Goal: Task Accomplishment & Management: Manage account settings

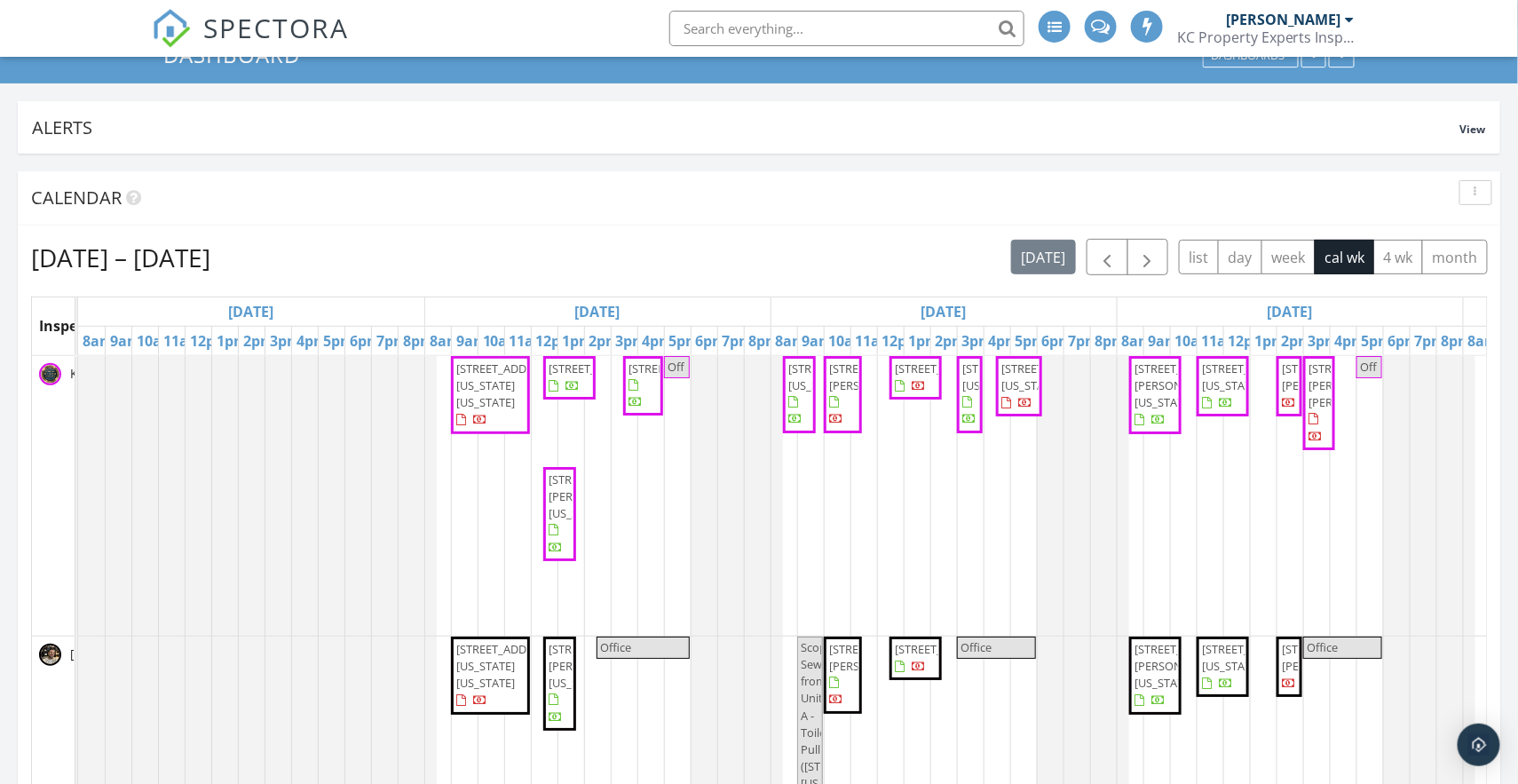
scroll to position [133, 0]
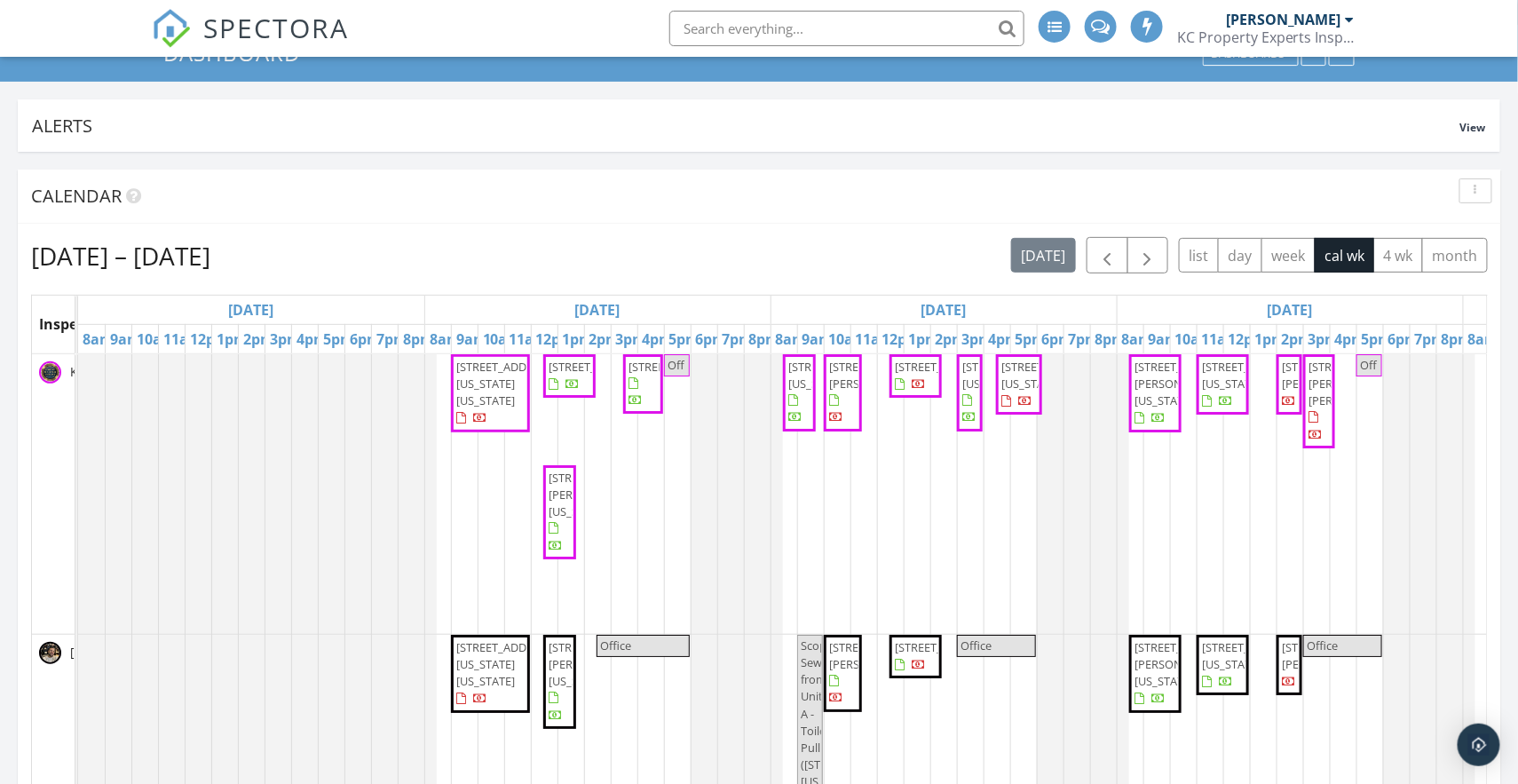
click at [580, 375] on span "5615 W 91st St, Overland Park 66207" at bounding box center [598, 367] width 100 height 16
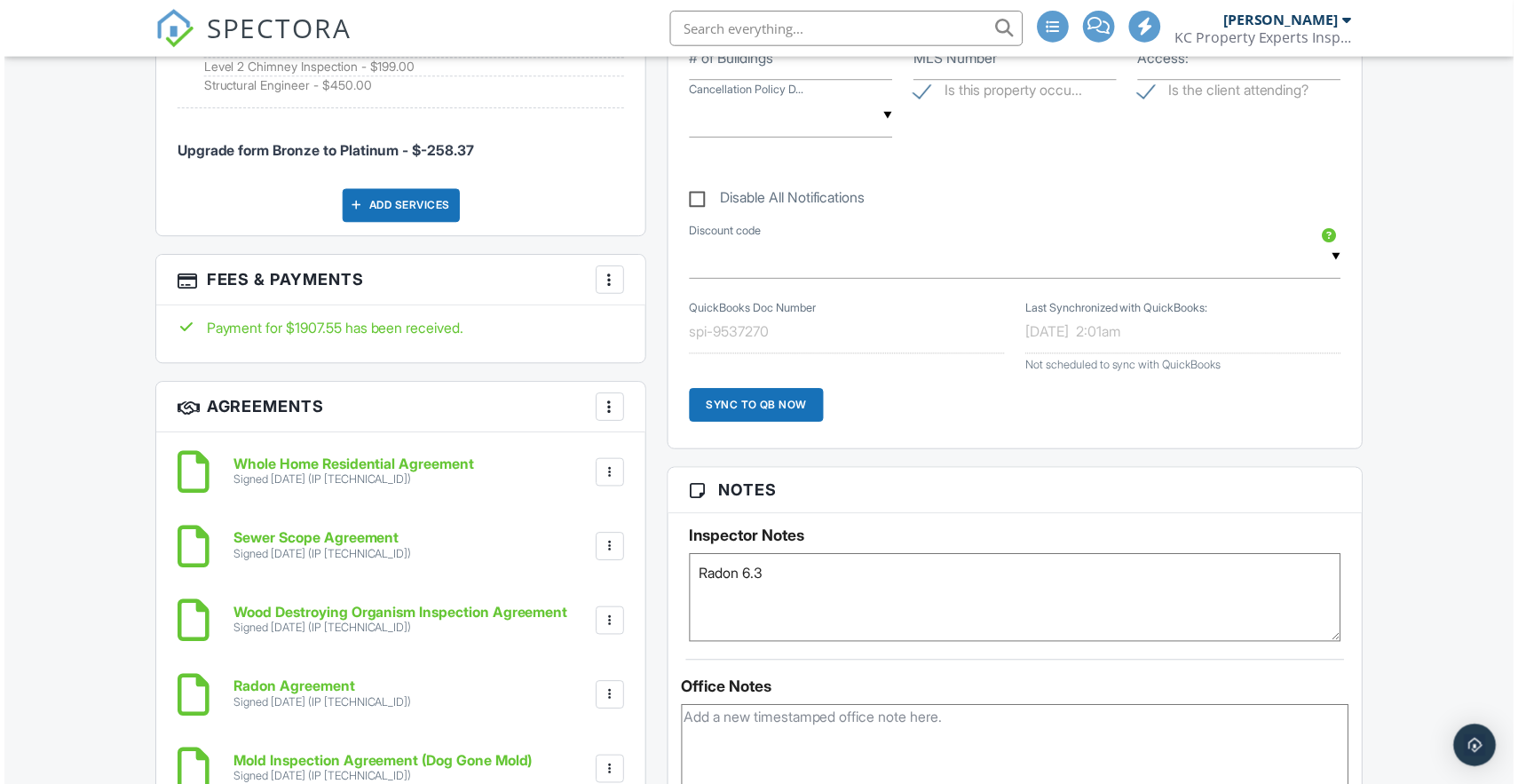
scroll to position [1530, 0]
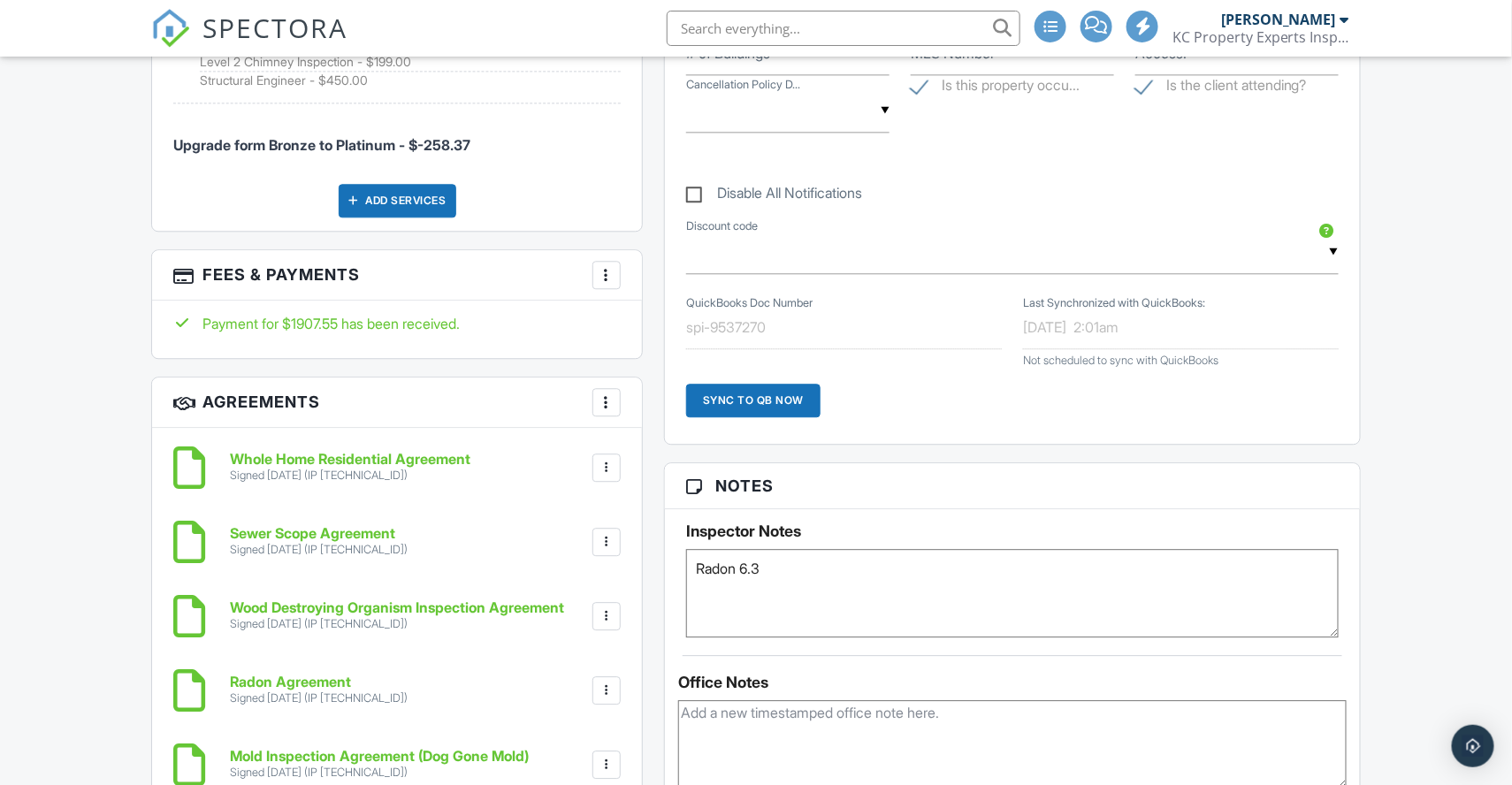
click at [810, 583] on textarea "Radon 6.3" at bounding box center [1013, 594] width 653 height 89
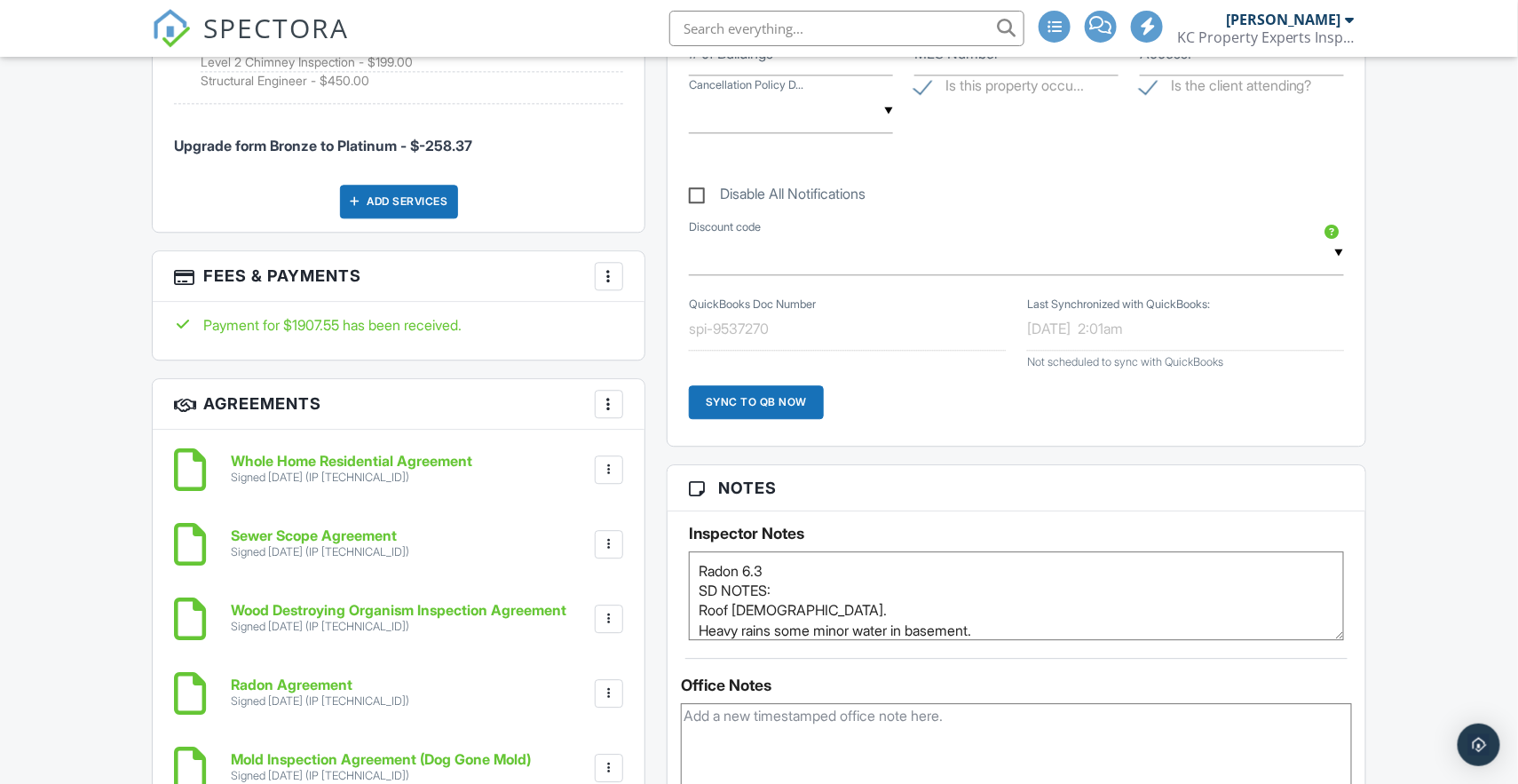
type textarea "Radon 6.3 SD NOTES: Roof 8 years old. Heavy rains some minor water in basement."
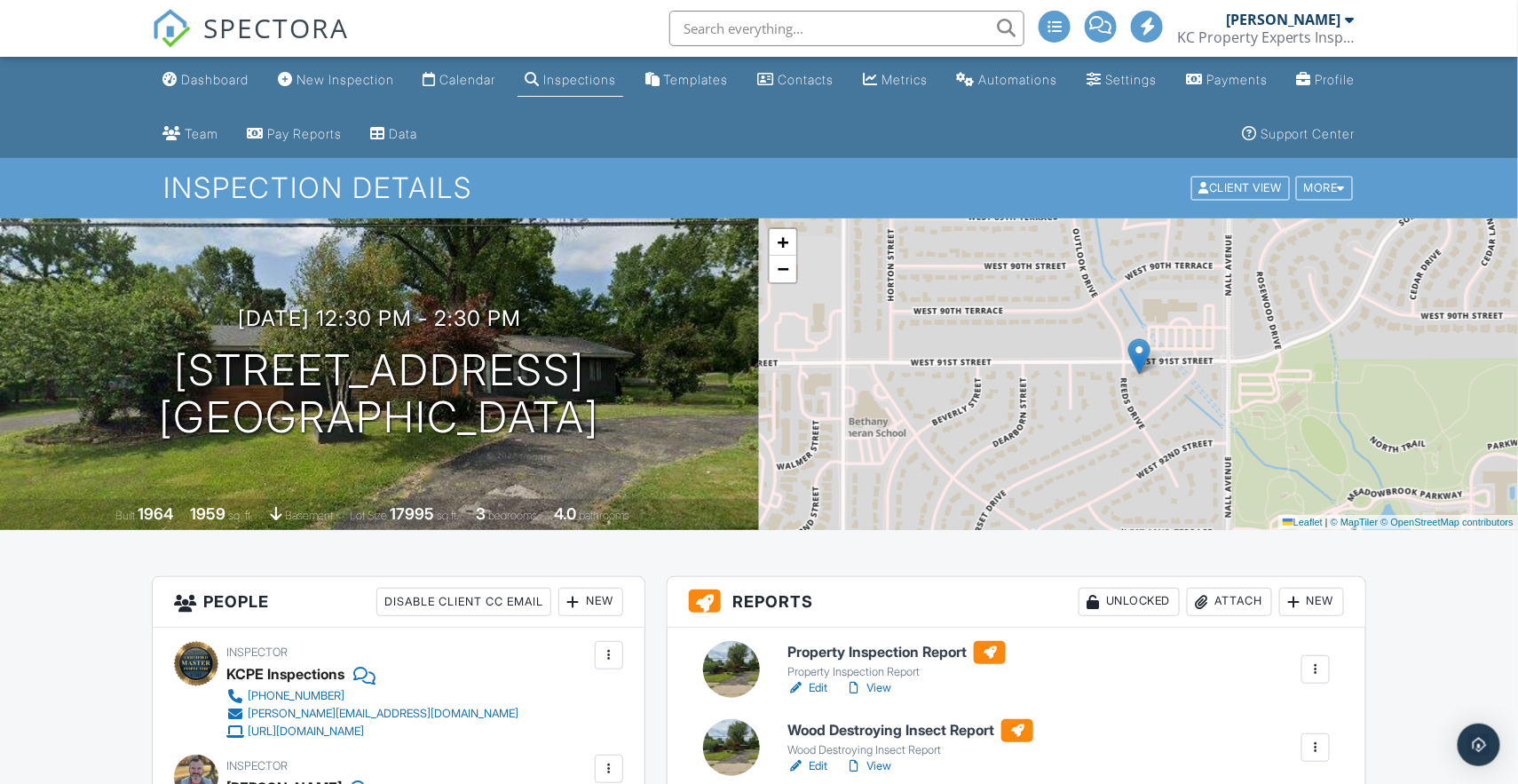
scroll to position [0, 0]
click at [492, 74] on div "Calendar" at bounding box center [467, 79] width 56 height 15
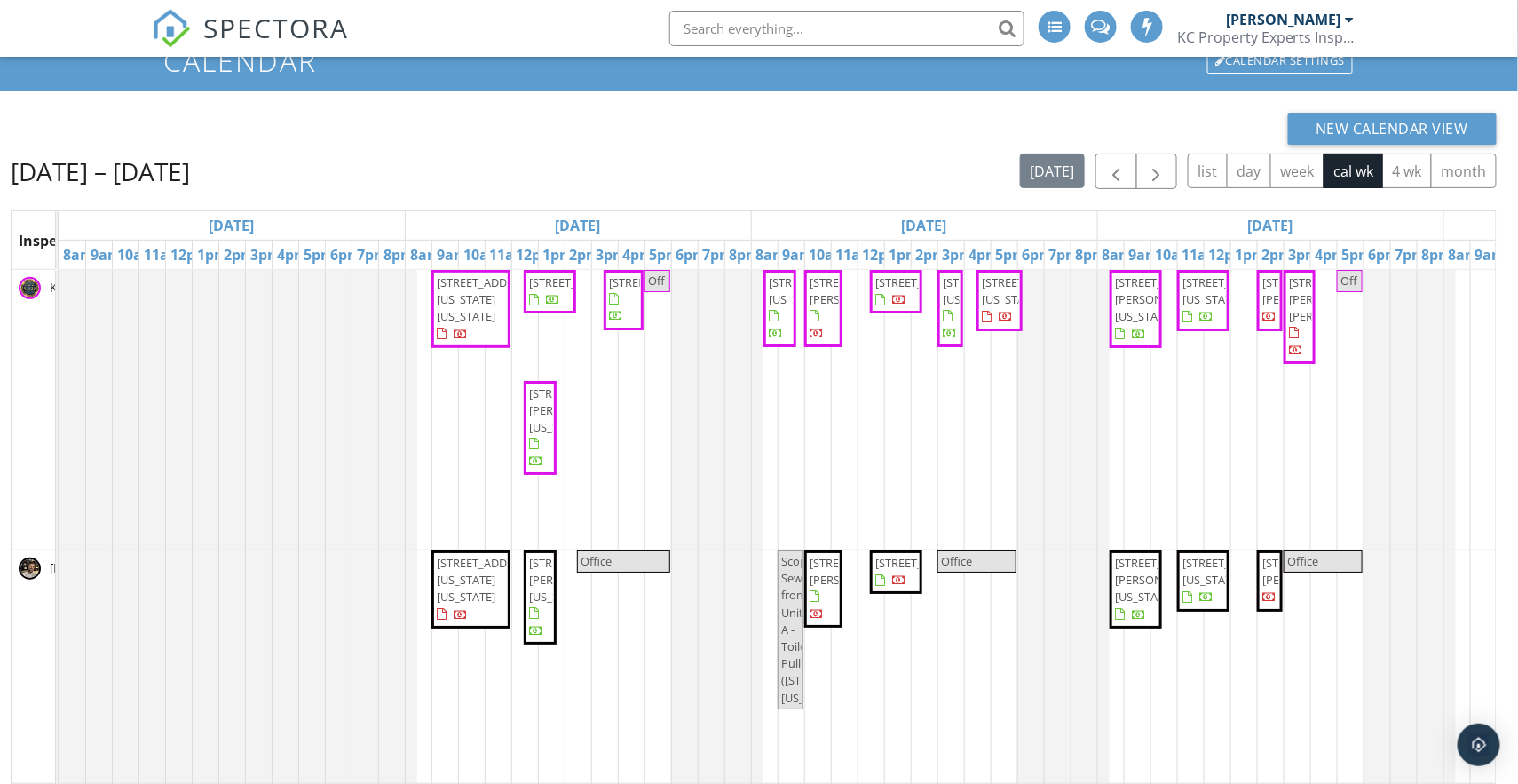
scroll to position [131, 0]
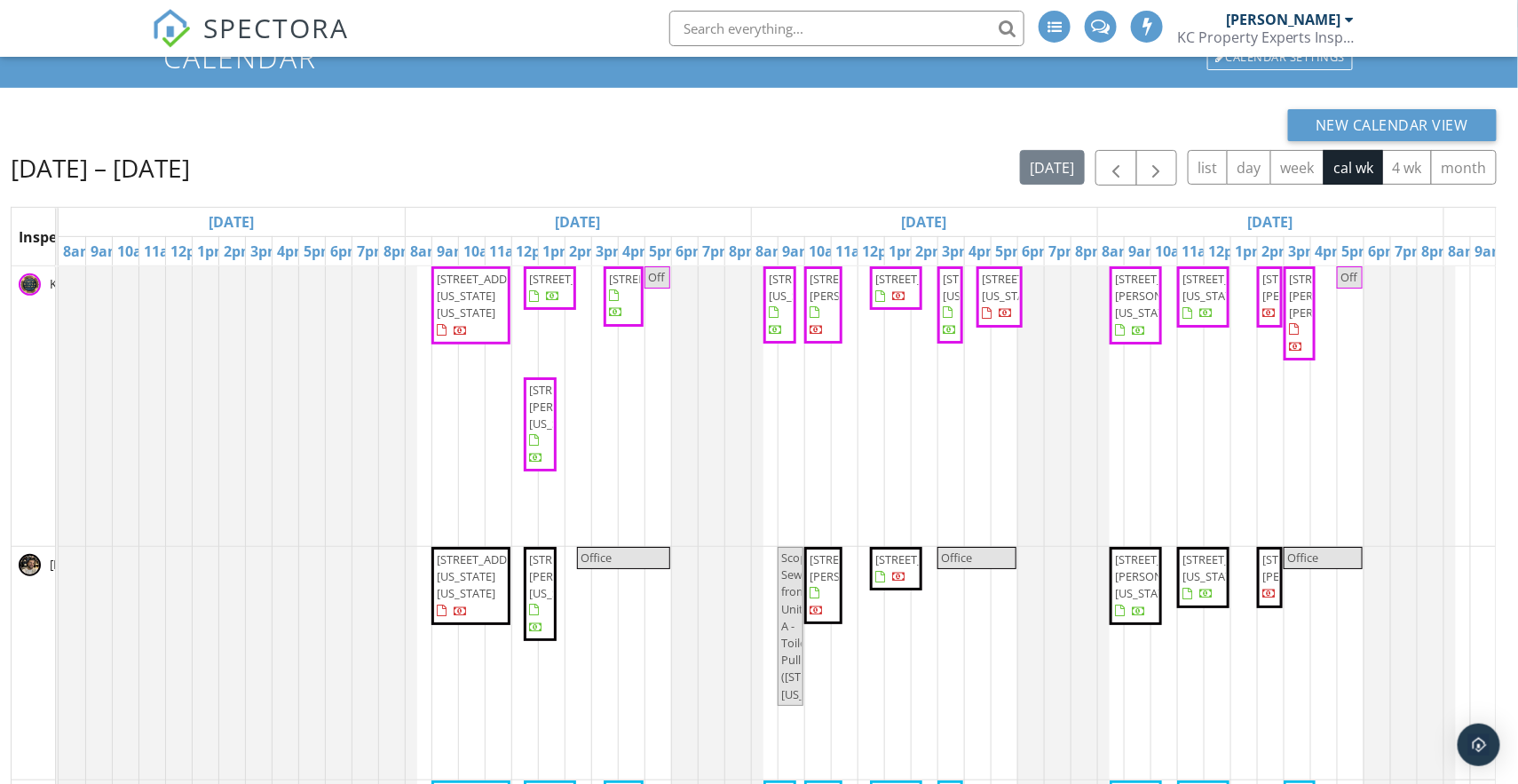
click at [626, 287] on span "[STREET_ADDRESS]" at bounding box center [659, 279] width 100 height 16
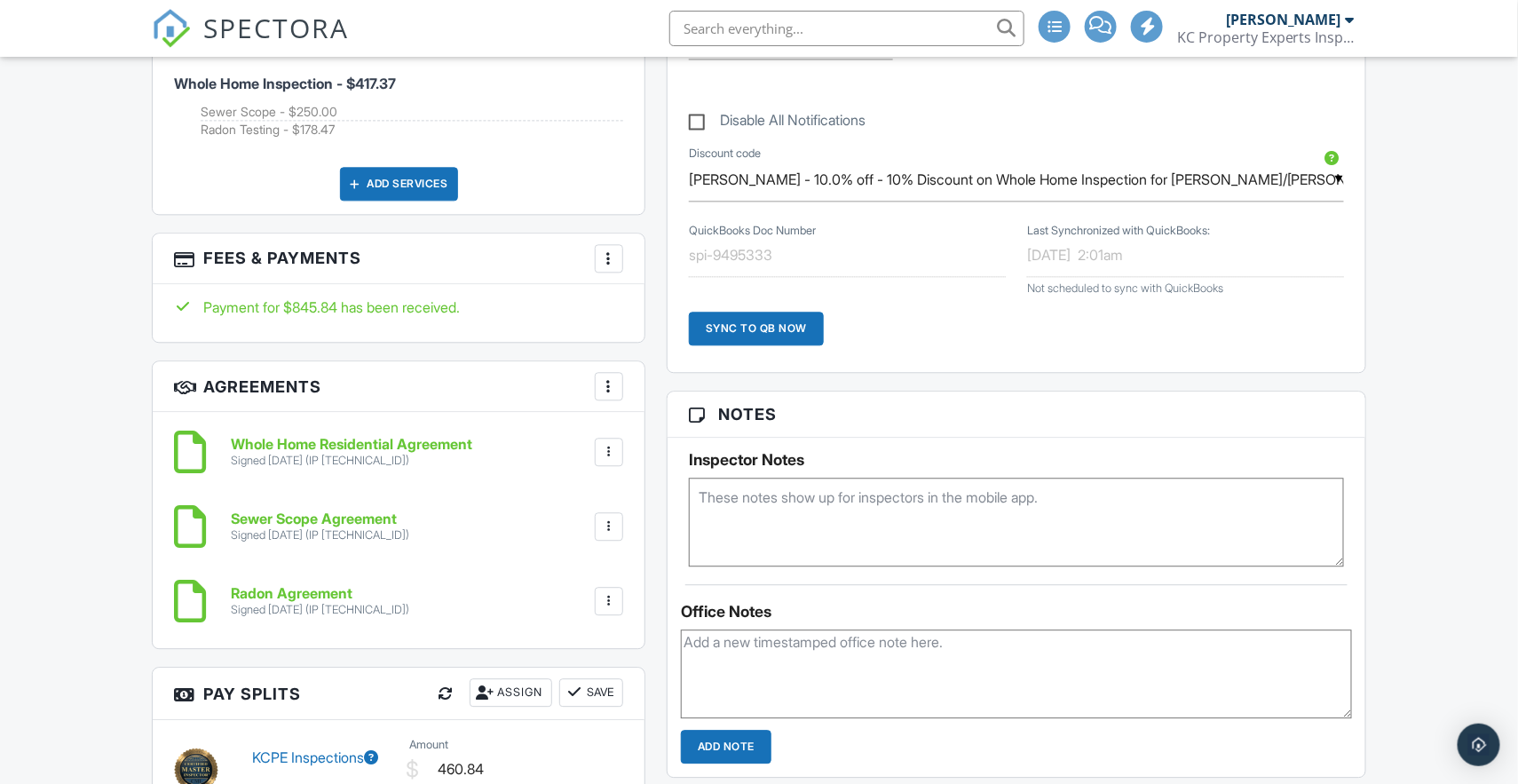
scroll to position [1450, 0]
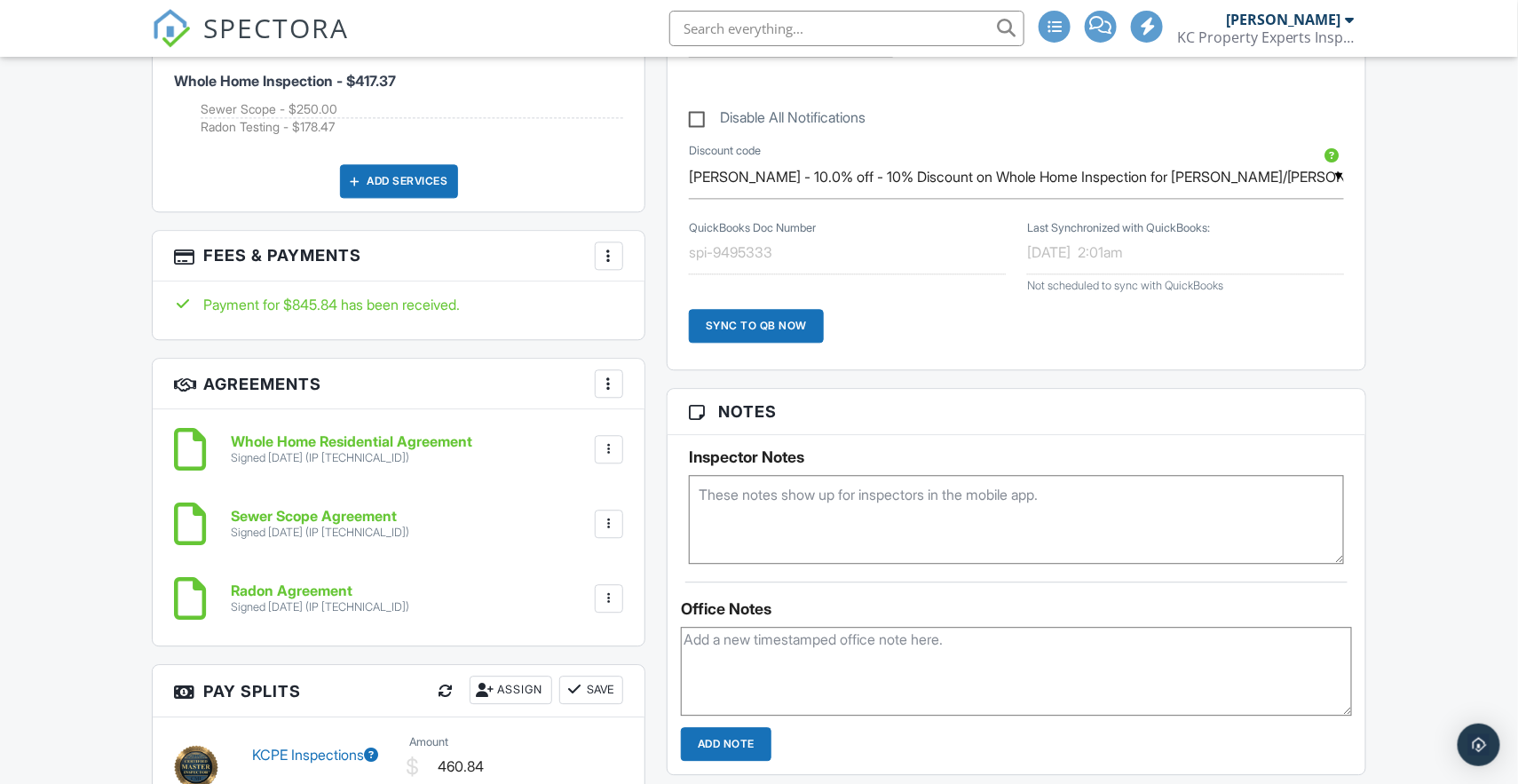
click at [789, 513] on textarea at bounding box center [1017, 519] width 656 height 89
type textarea "New build, No seller's disclosure."
click at [101, 406] on div "Dashboard New Inspection Calendar Inspections Templates Contacts Metrics Automa…" at bounding box center [759, 727] width 1518 height 4241
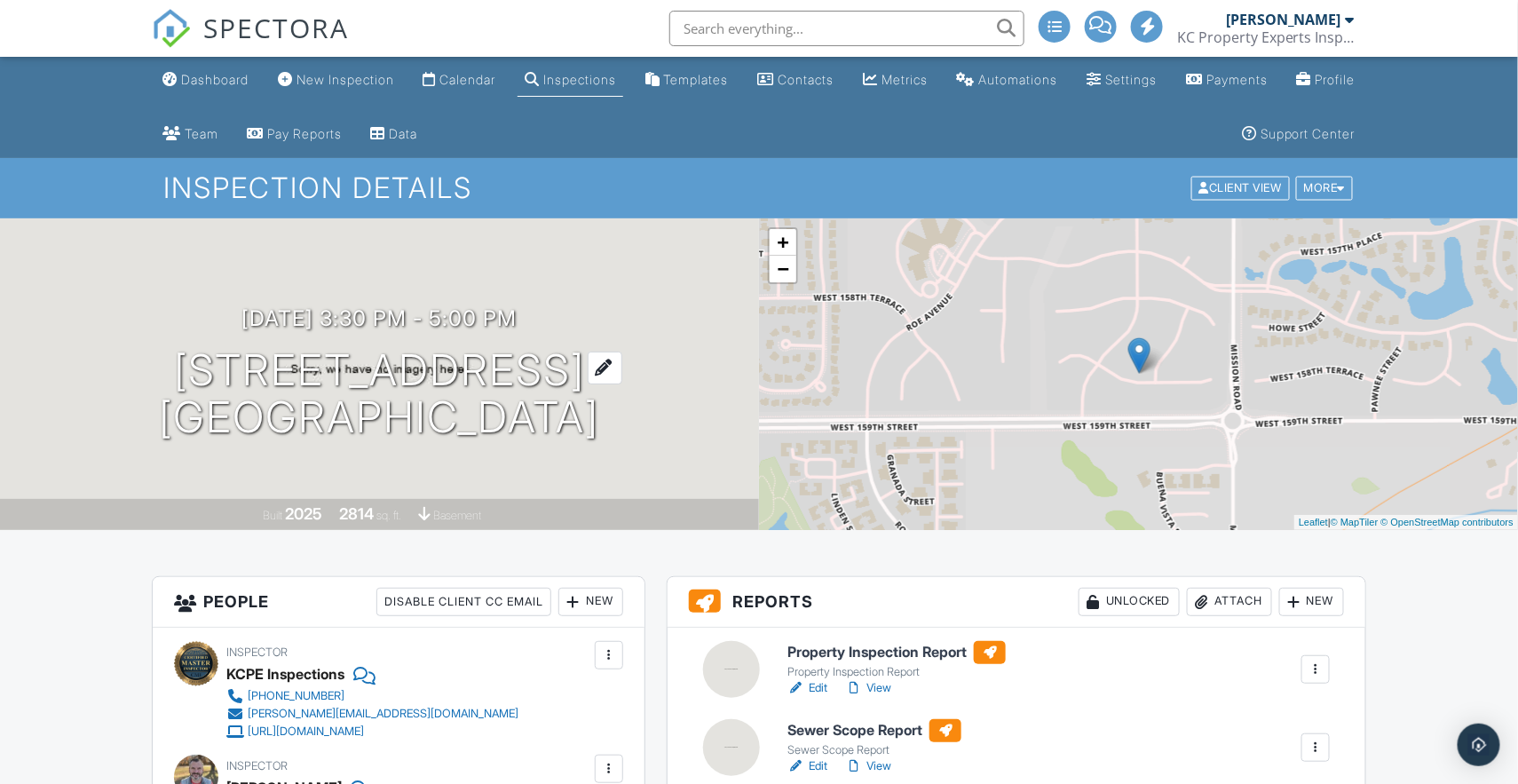
scroll to position [0, 0]
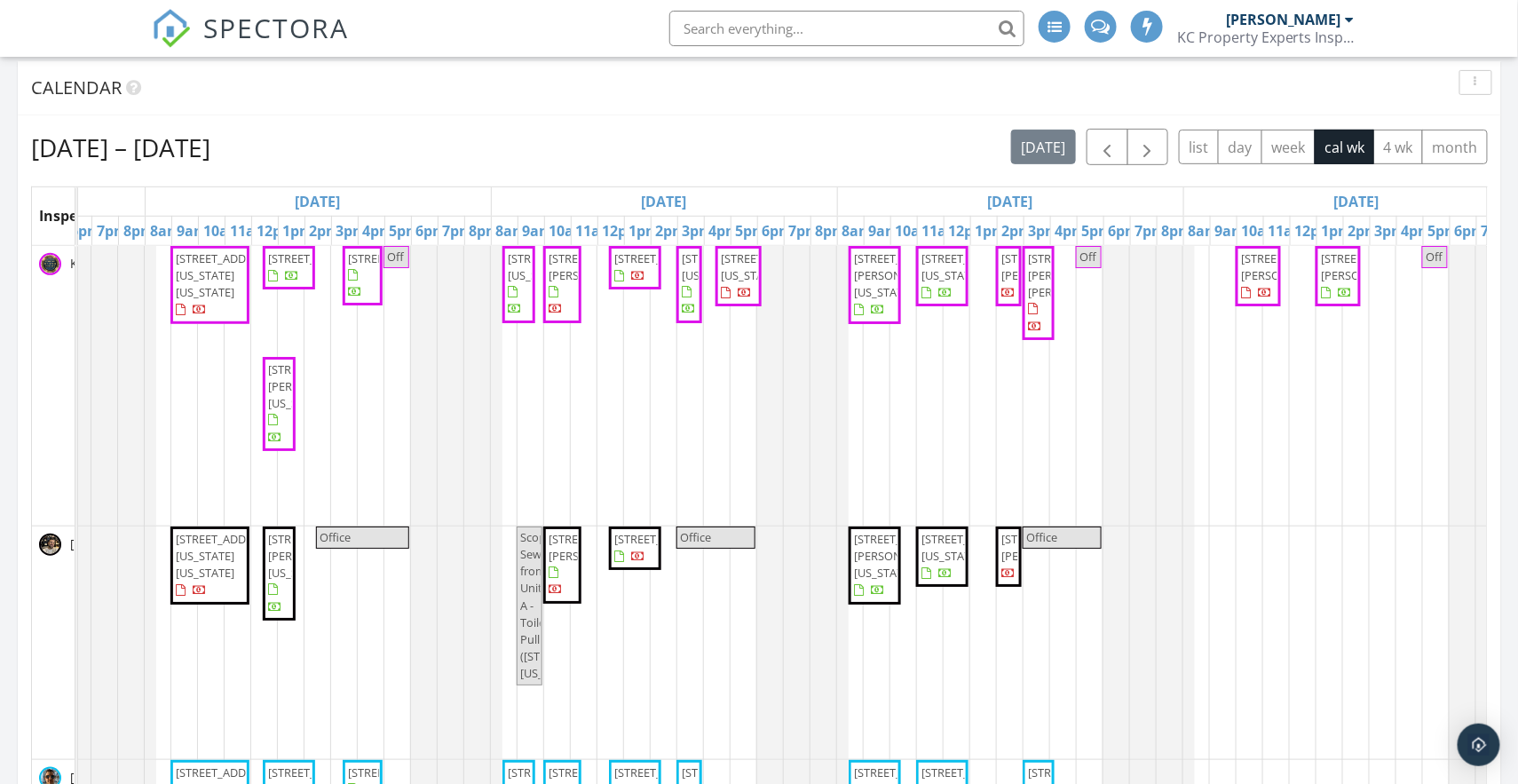
click at [731, 302] on div at bounding box center [728, 295] width 14 height 14
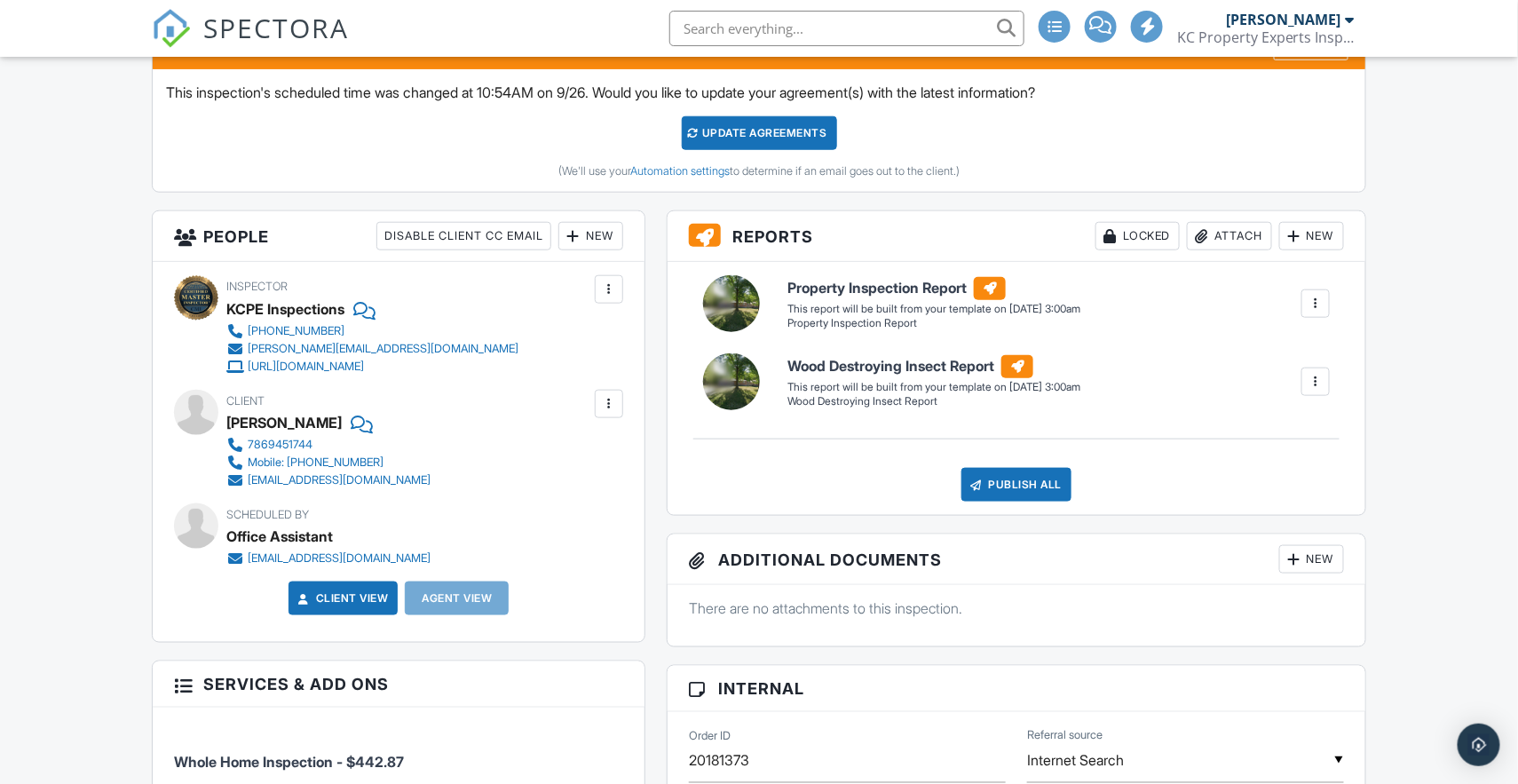
scroll to position [552, 0]
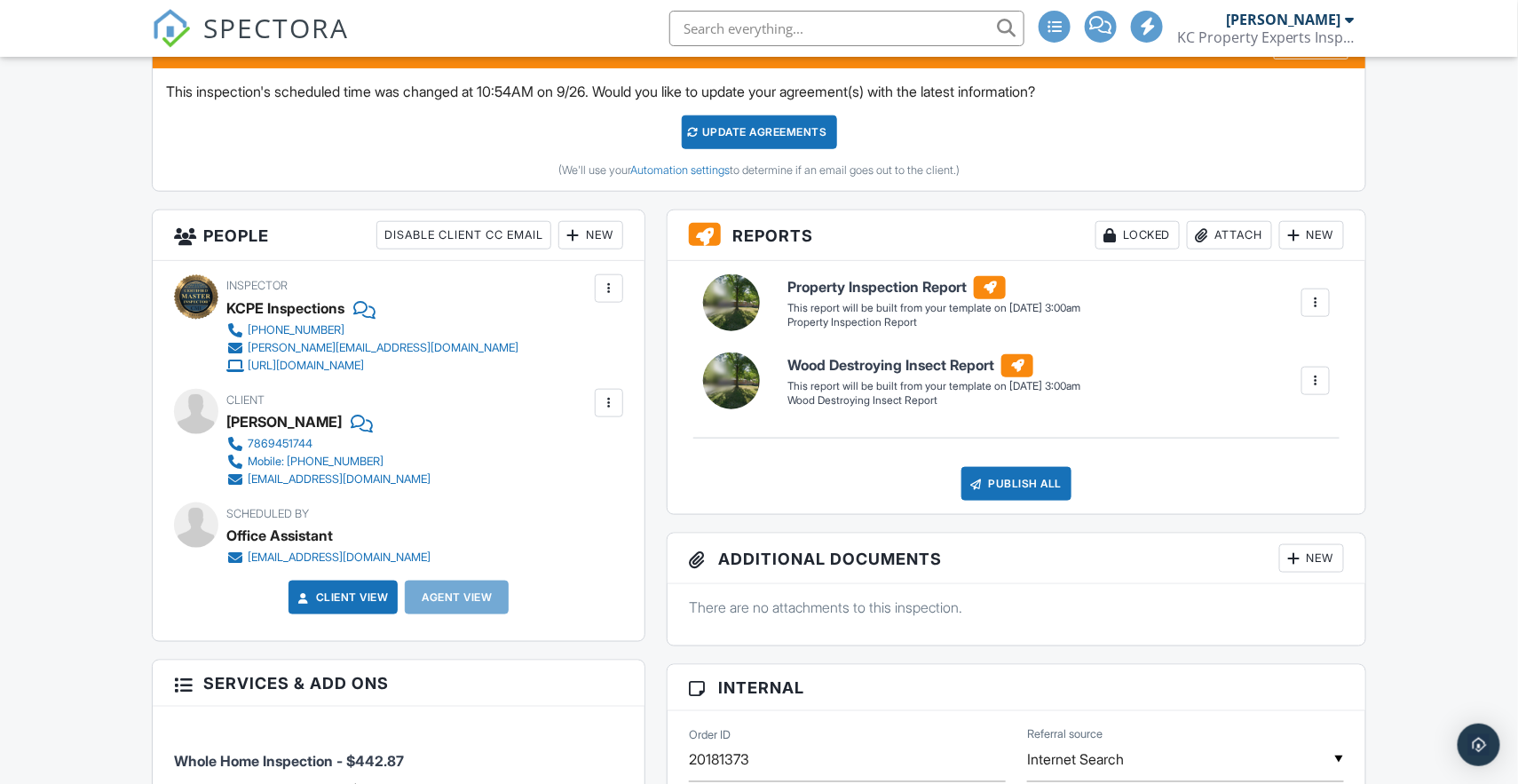
click at [605, 237] on div "New" at bounding box center [591, 235] width 65 height 29
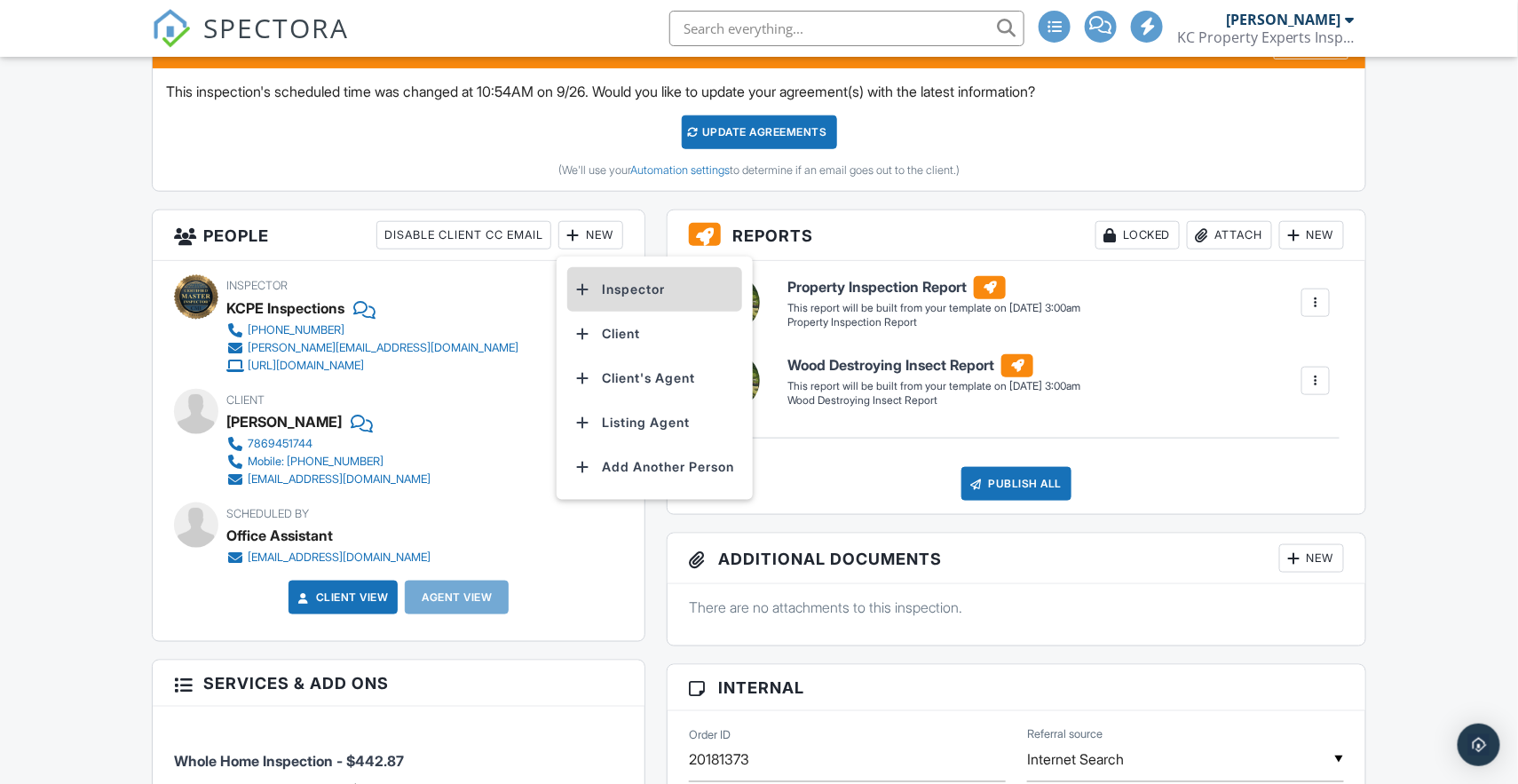
click at [623, 291] on li "Inspector" at bounding box center [655, 289] width 175 height 44
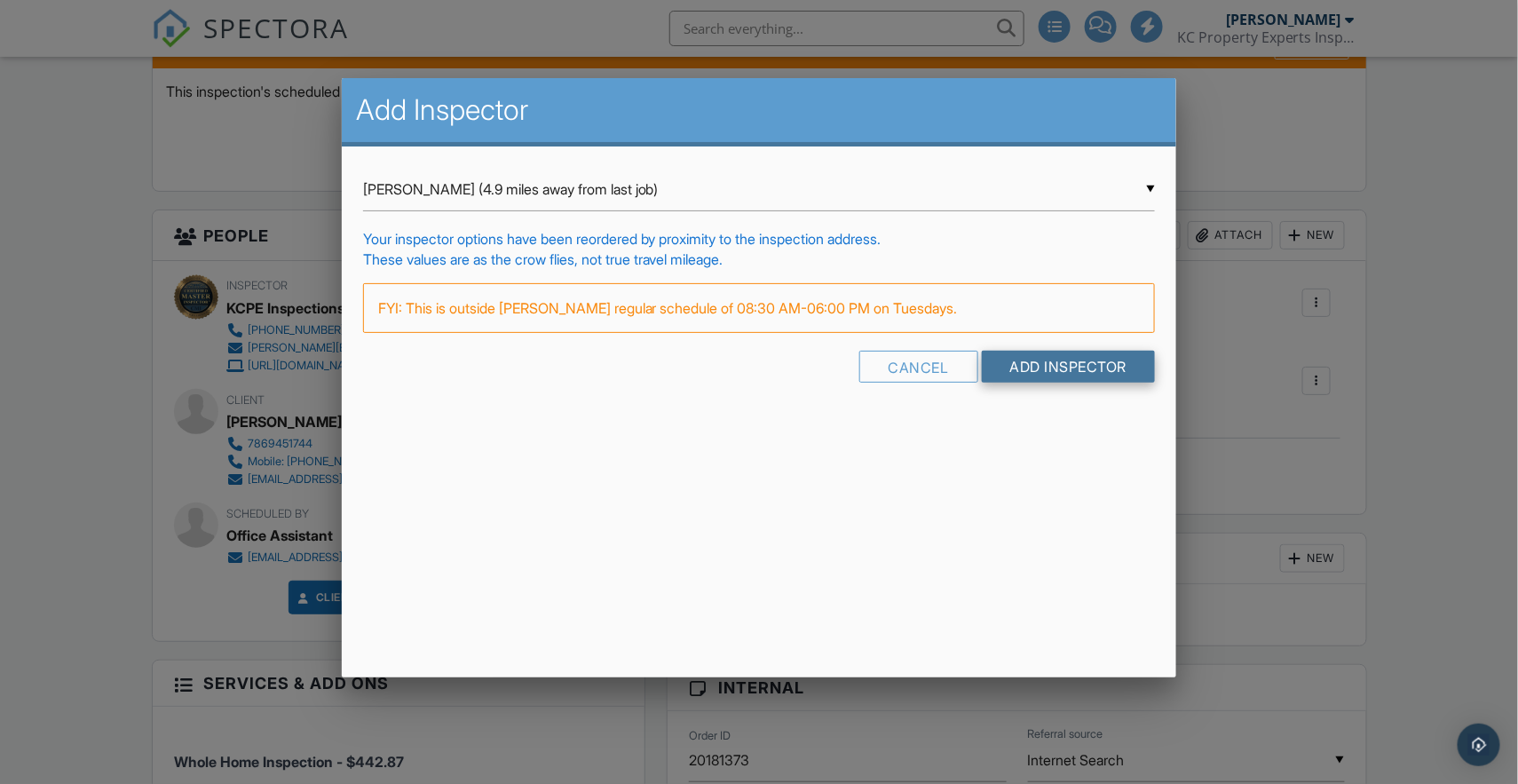
click at [1022, 368] on input "Add Inspector" at bounding box center [1069, 367] width 174 height 32
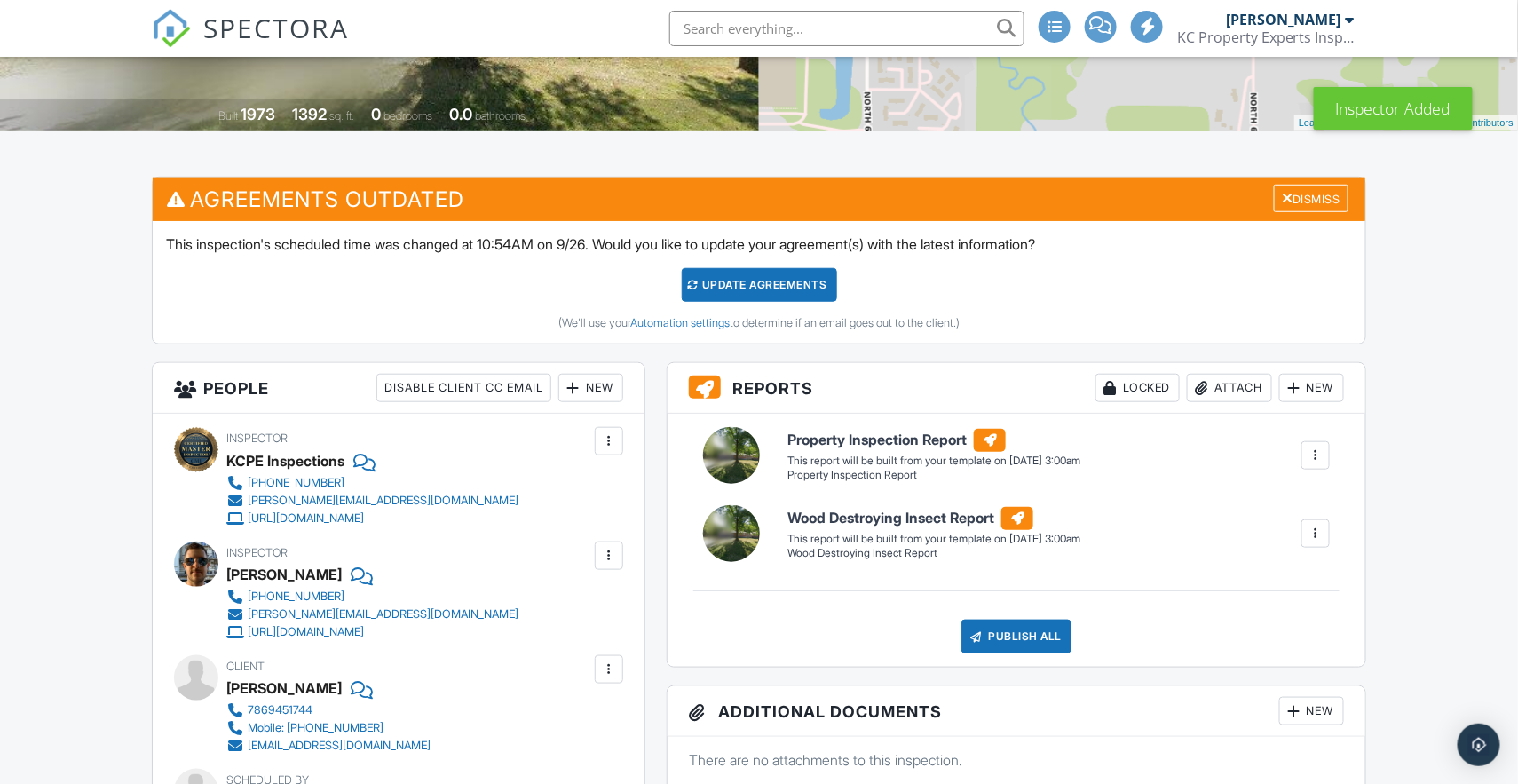
scroll to position [419, 0]
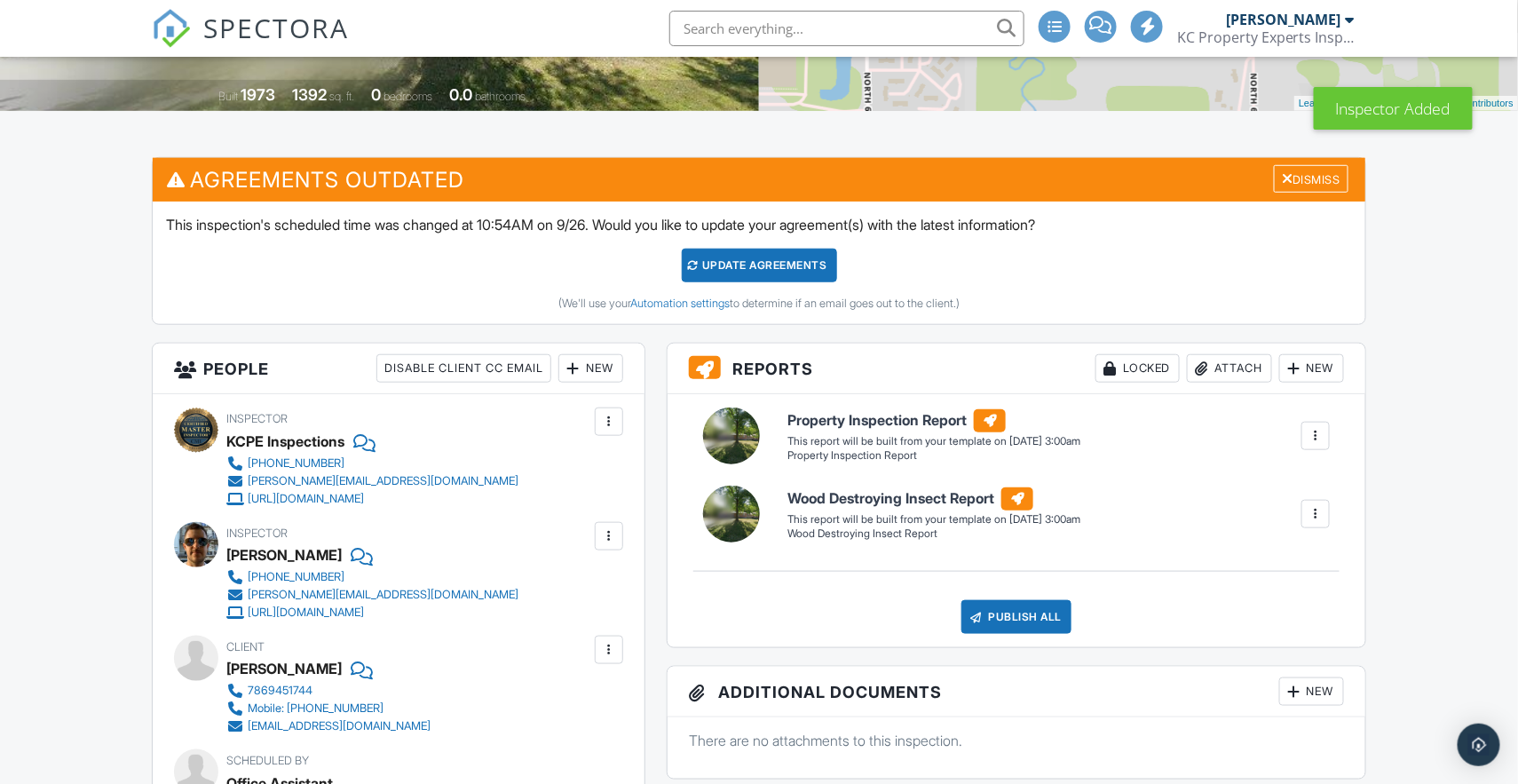
click at [607, 364] on div "New" at bounding box center [591, 368] width 65 height 29
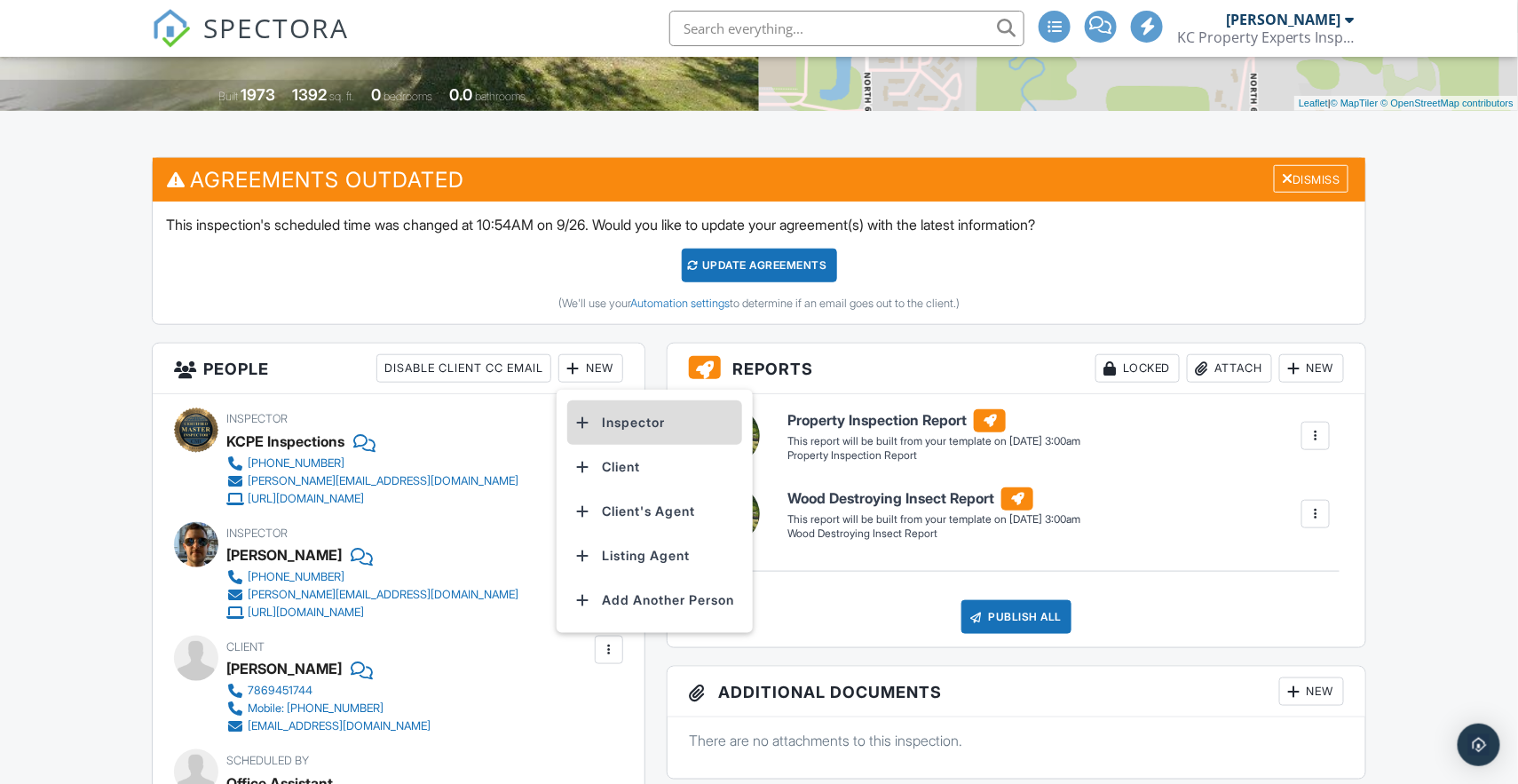
click at [634, 422] on li "Inspector" at bounding box center [655, 422] width 175 height 44
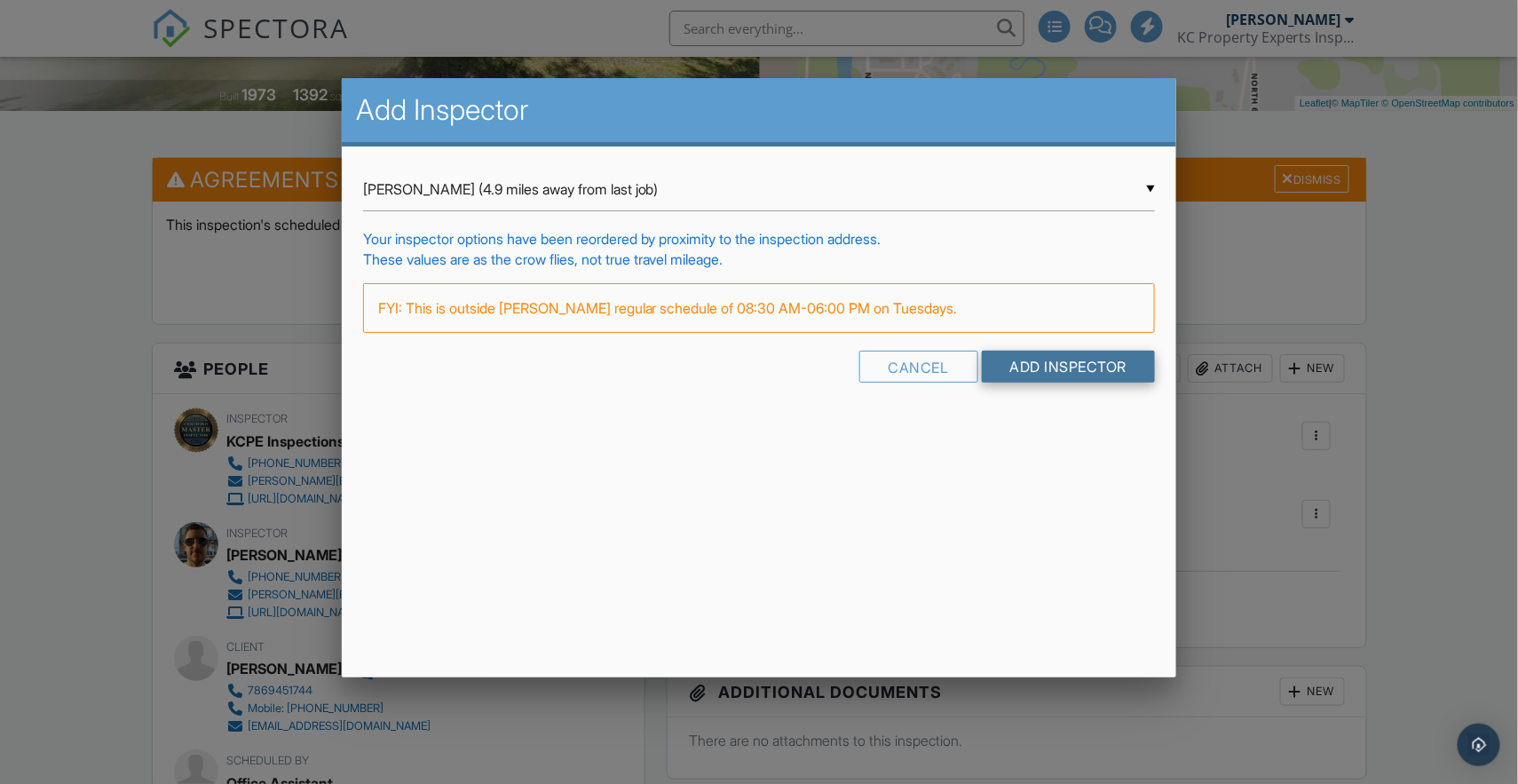
click at [1010, 356] on input "Add Inspector" at bounding box center [1069, 367] width 174 height 32
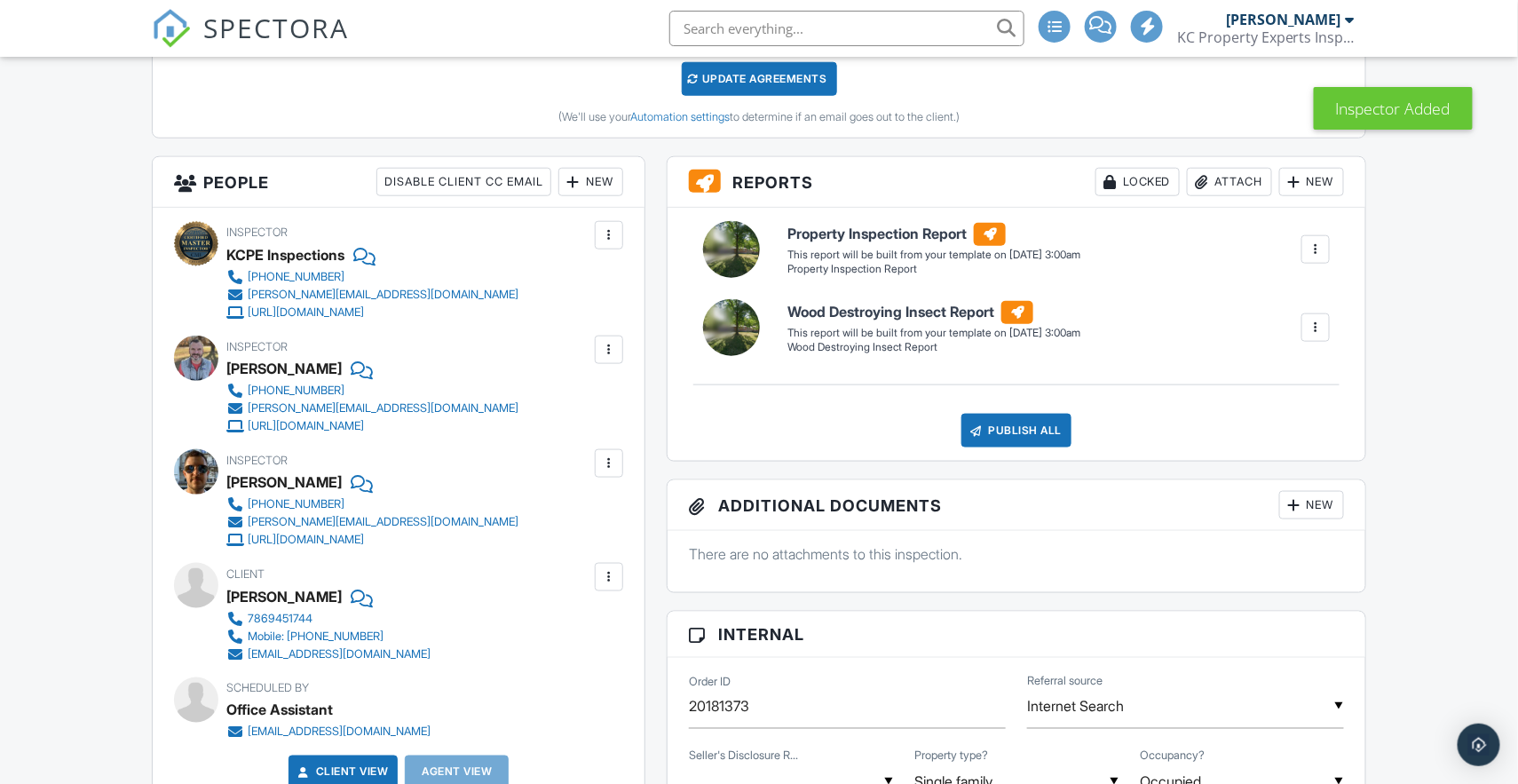
scroll to position [604, 0]
click at [583, 188] on div "New" at bounding box center [591, 183] width 65 height 29
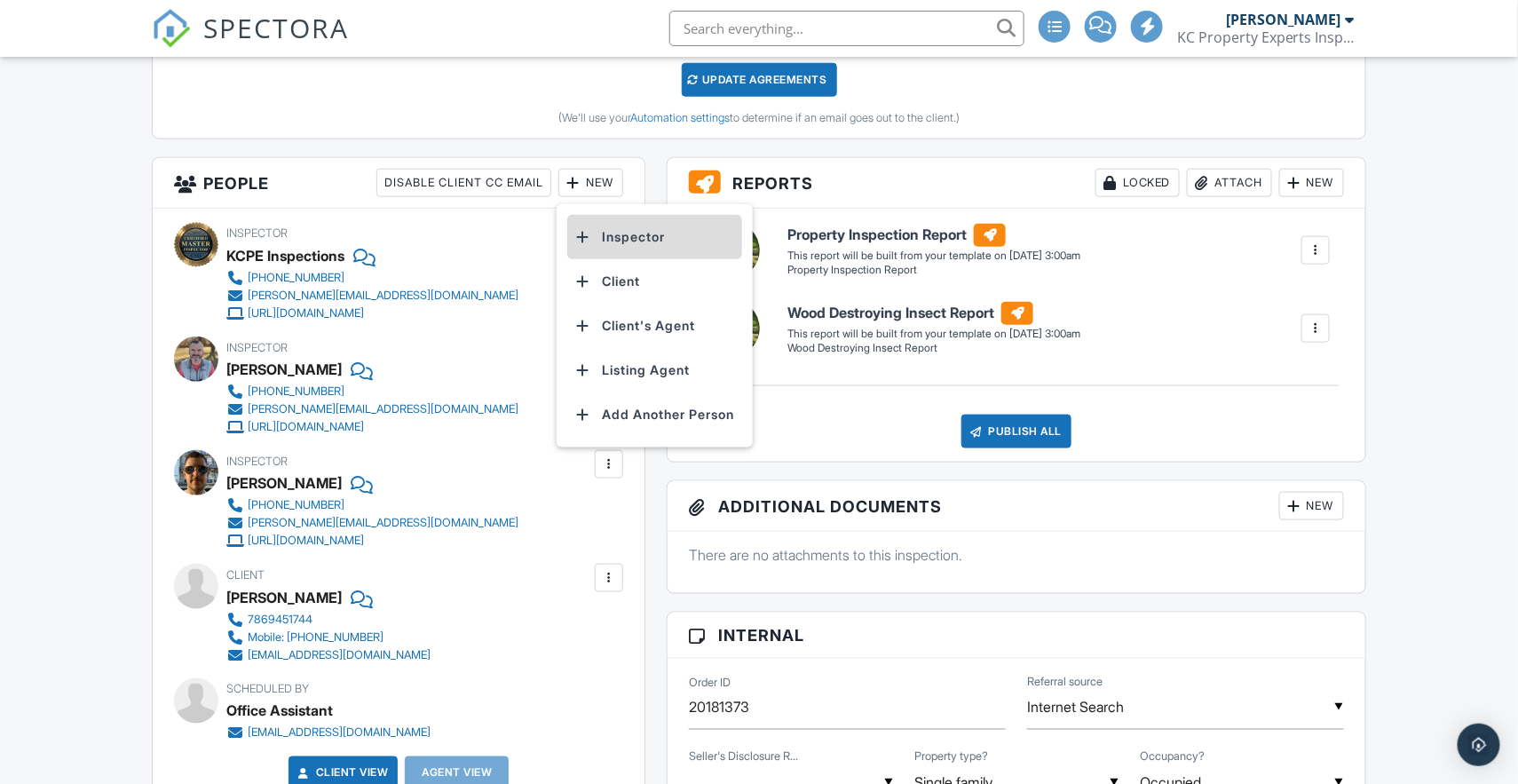
click at [592, 238] on li "Inspector" at bounding box center [655, 236] width 175 height 44
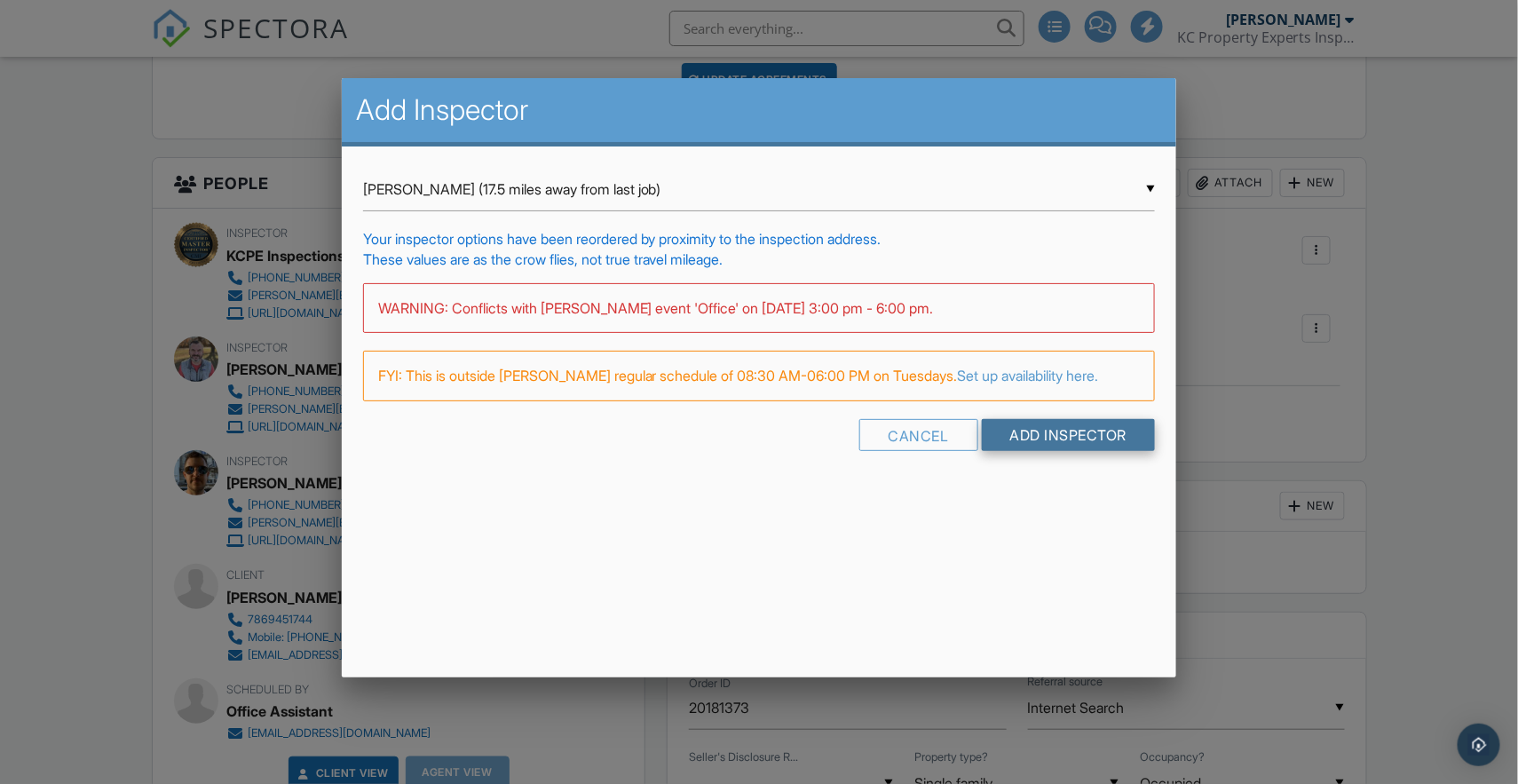
click at [1038, 451] on input "Add Inspector" at bounding box center [1069, 435] width 174 height 32
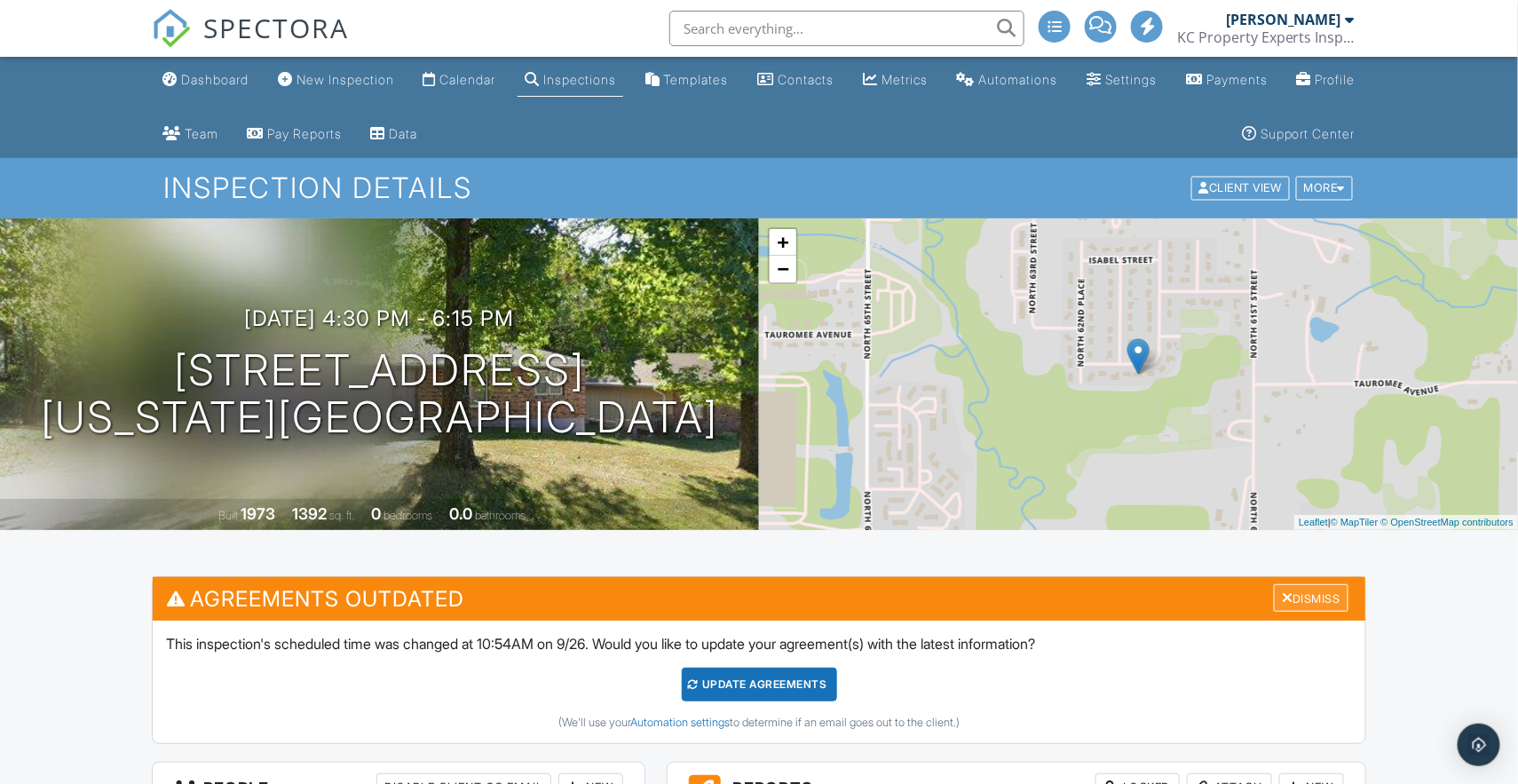
click at [1317, 595] on div "Dismiss" at bounding box center [1310, 598] width 74 height 28
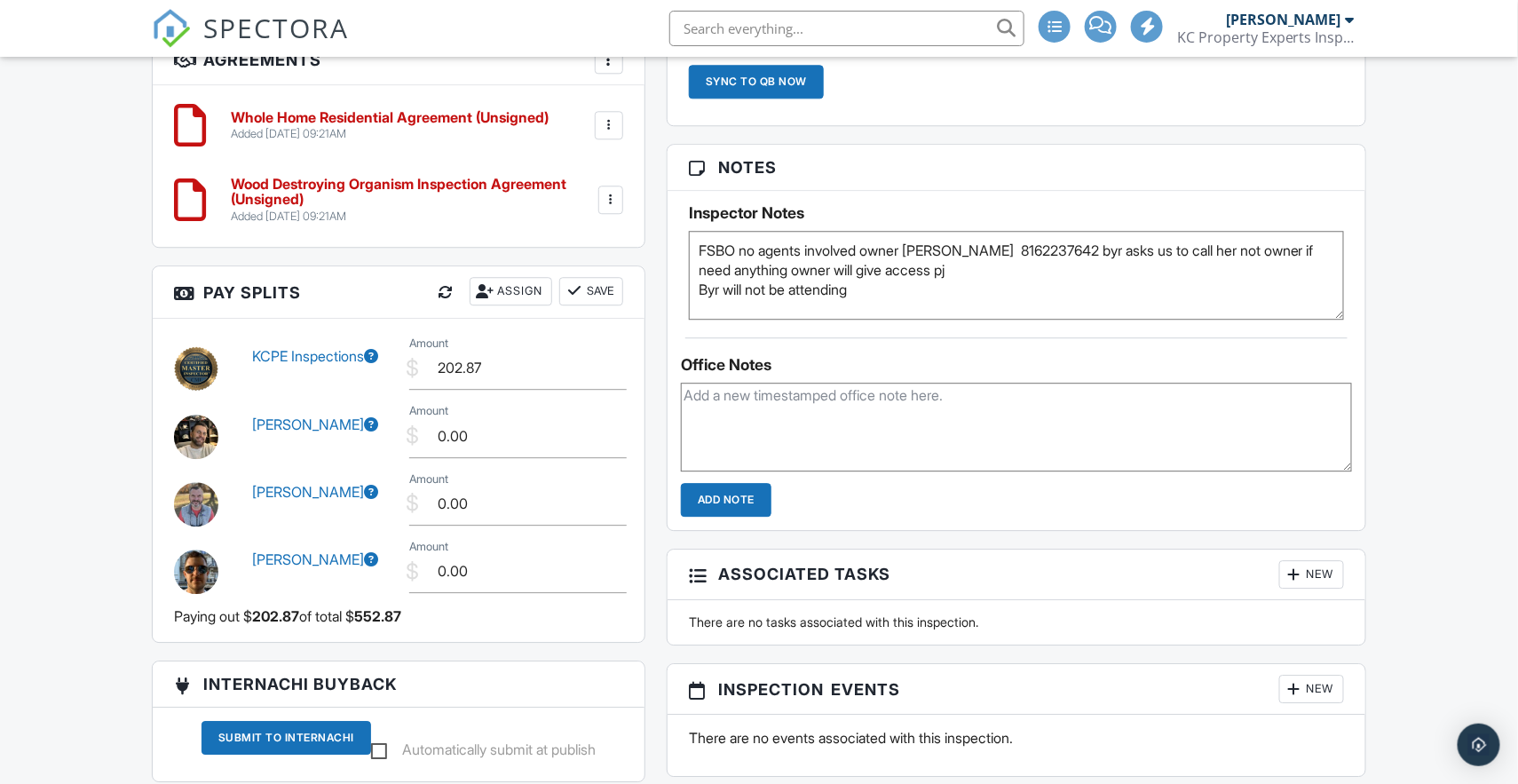
scroll to position [1695, 0]
drag, startPoint x: 495, startPoint y: 362, endPoint x: 421, endPoint y: 361, distance: 74.0
click at [421, 361] on input "202.87" at bounding box center [518, 368] width 218 height 44
type input "115.00"
type input "135.00"
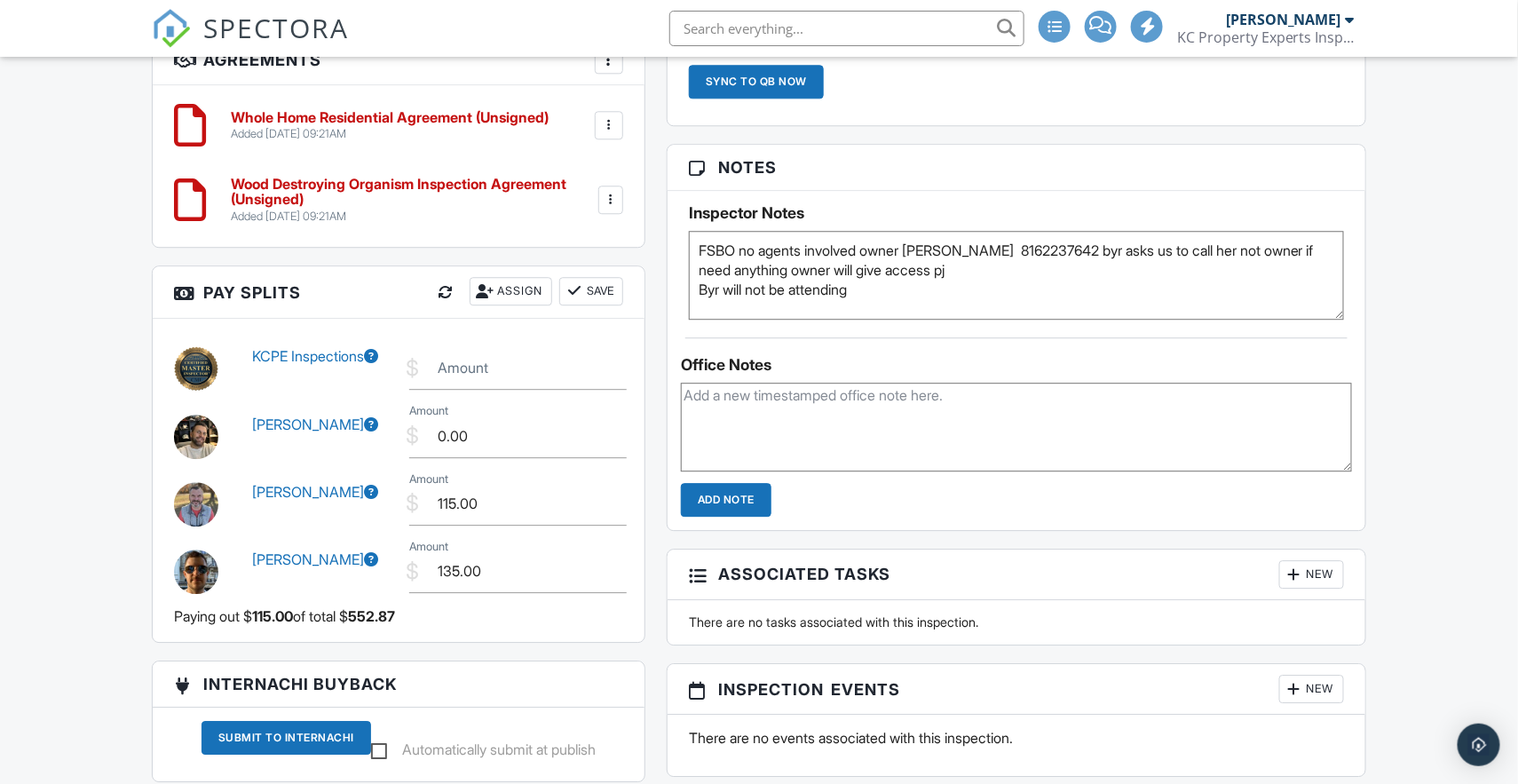
click at [486, 362] on label "Amount" at bounding box center [463, 368] width 50 height 20
click at [486, 362] on input "Amount" at bounding box center [518, 368] width 218 height 44
type input "302.87"
click at [523, 422] on input "0.00" at bounding box center [518, 436] width 218 height 44
click at [600, 289] on button "Save" at bounding box center [591, 291] width 64 height 29
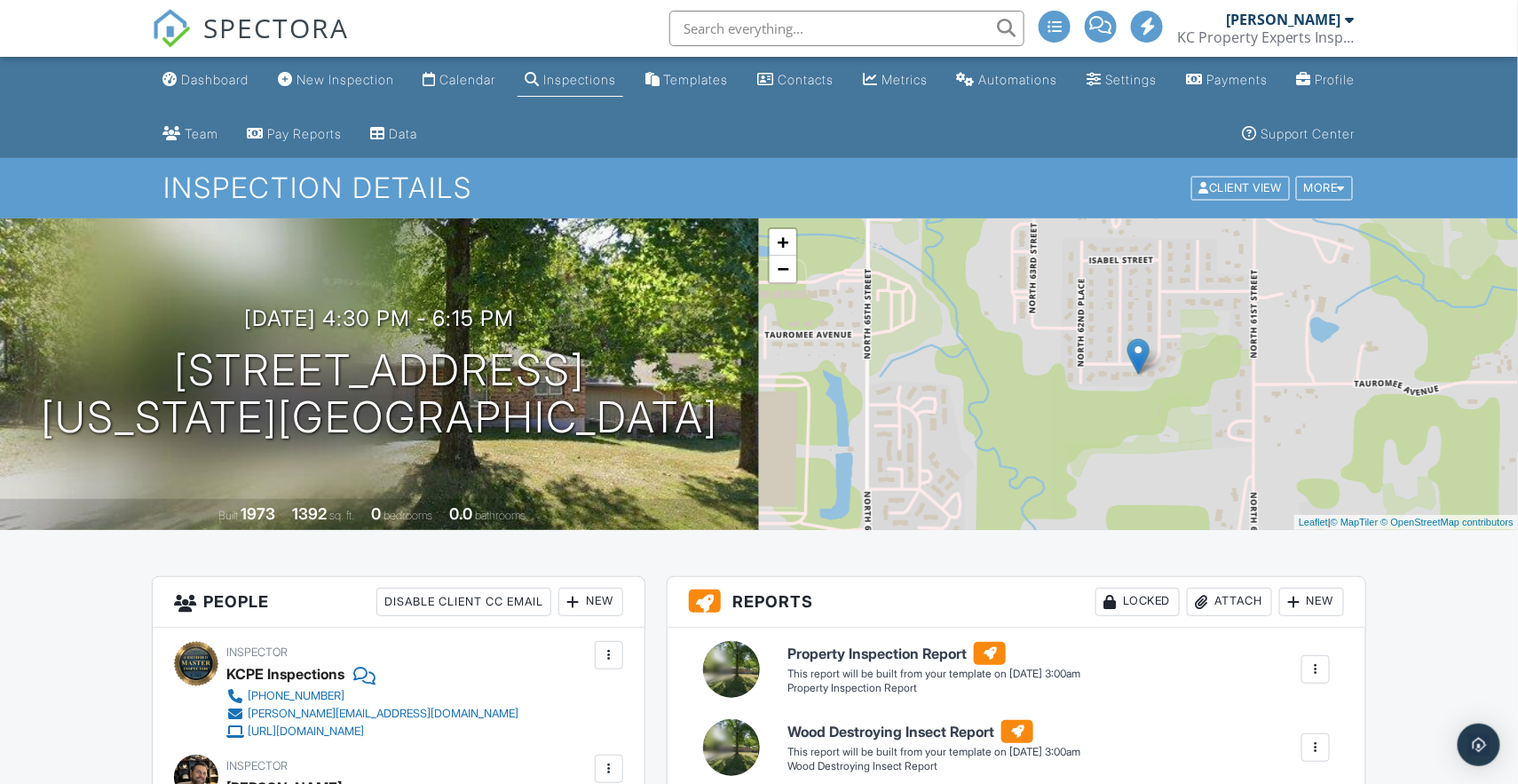
scroll to position [0, 0]
click at [482, 78] on div "Calendar" at bounding box center [467, 79] width 56 height 15
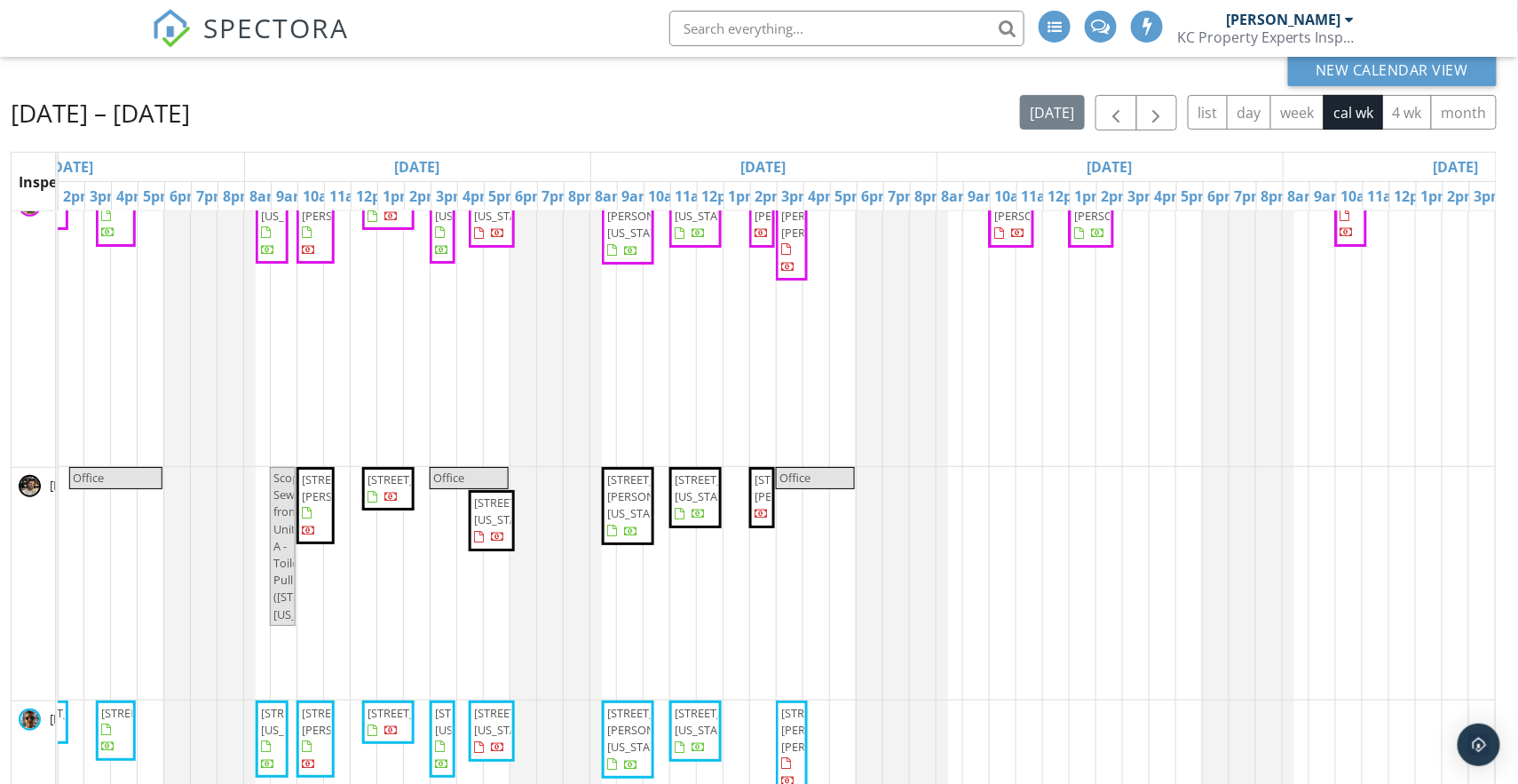
scroll to position [32, 0]
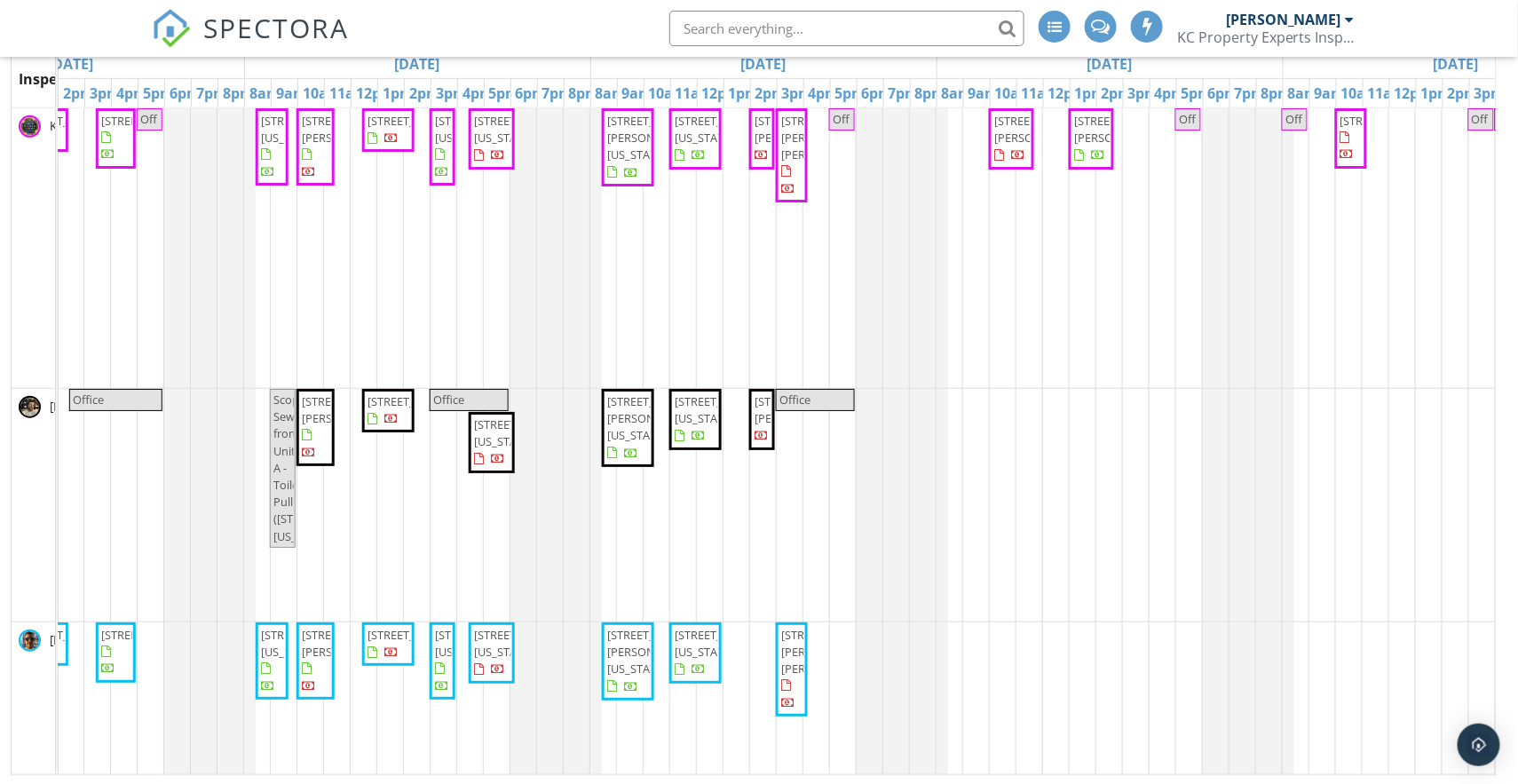
click at [1010, 145] on span "[STREET_ADDRESS][PERSON_NAME]" at bounding box center [1044, 129] width 100 height 33
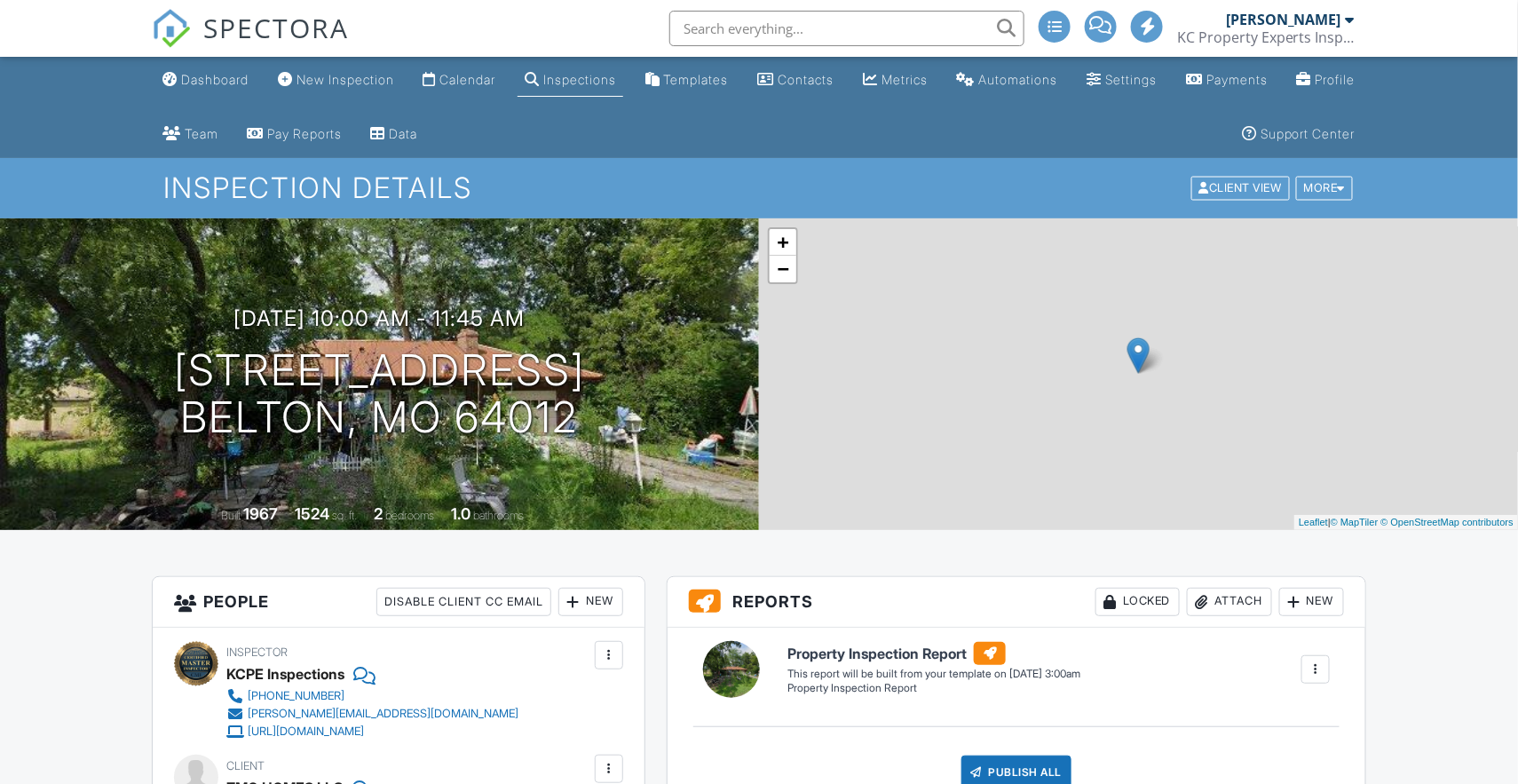
click at [584, 590] on div "New" at bounding box center [591, 601] width 65 height 29
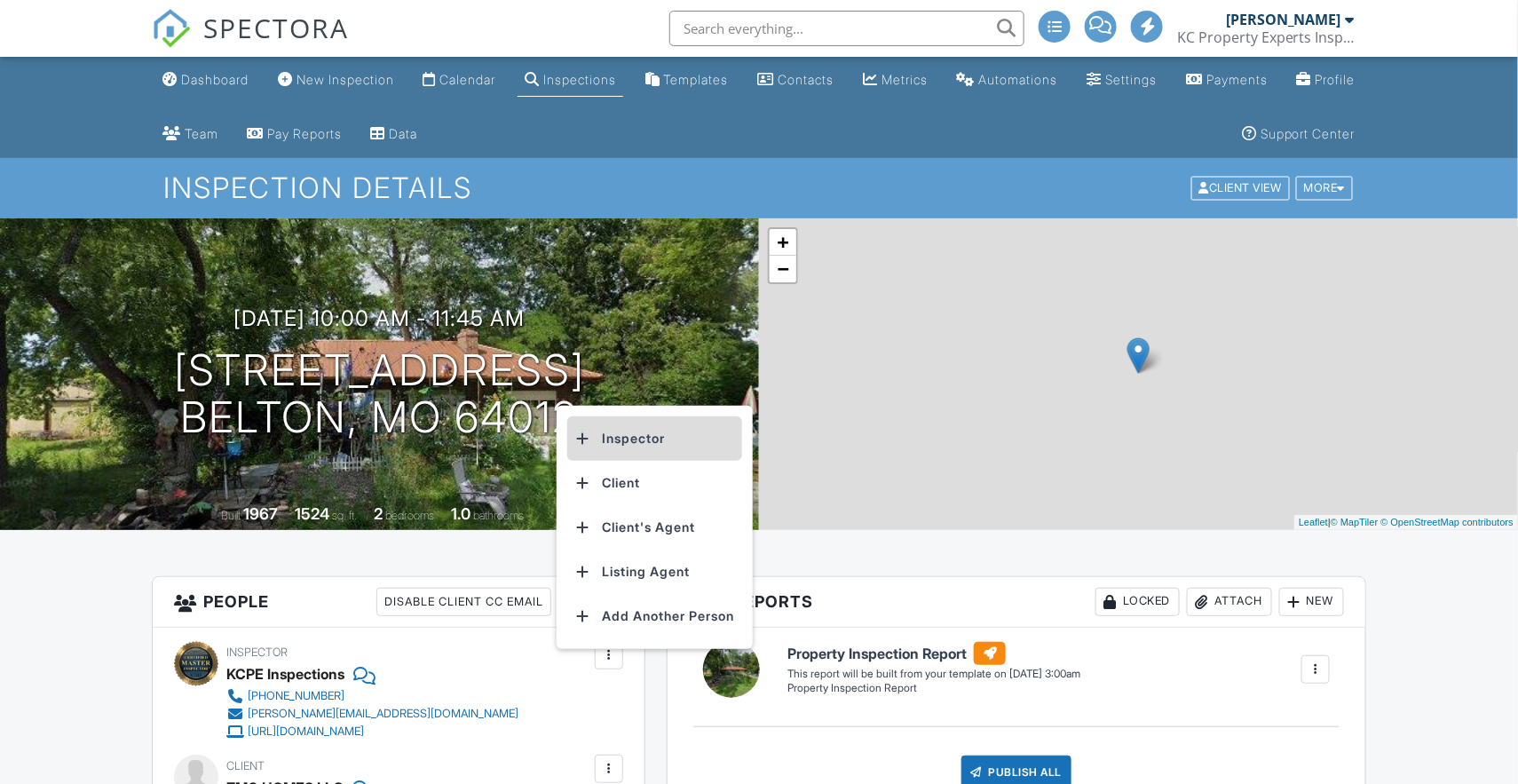
click at [636, 430] on li "Inspector" at bounding box center [655, 438] width 175 height 44
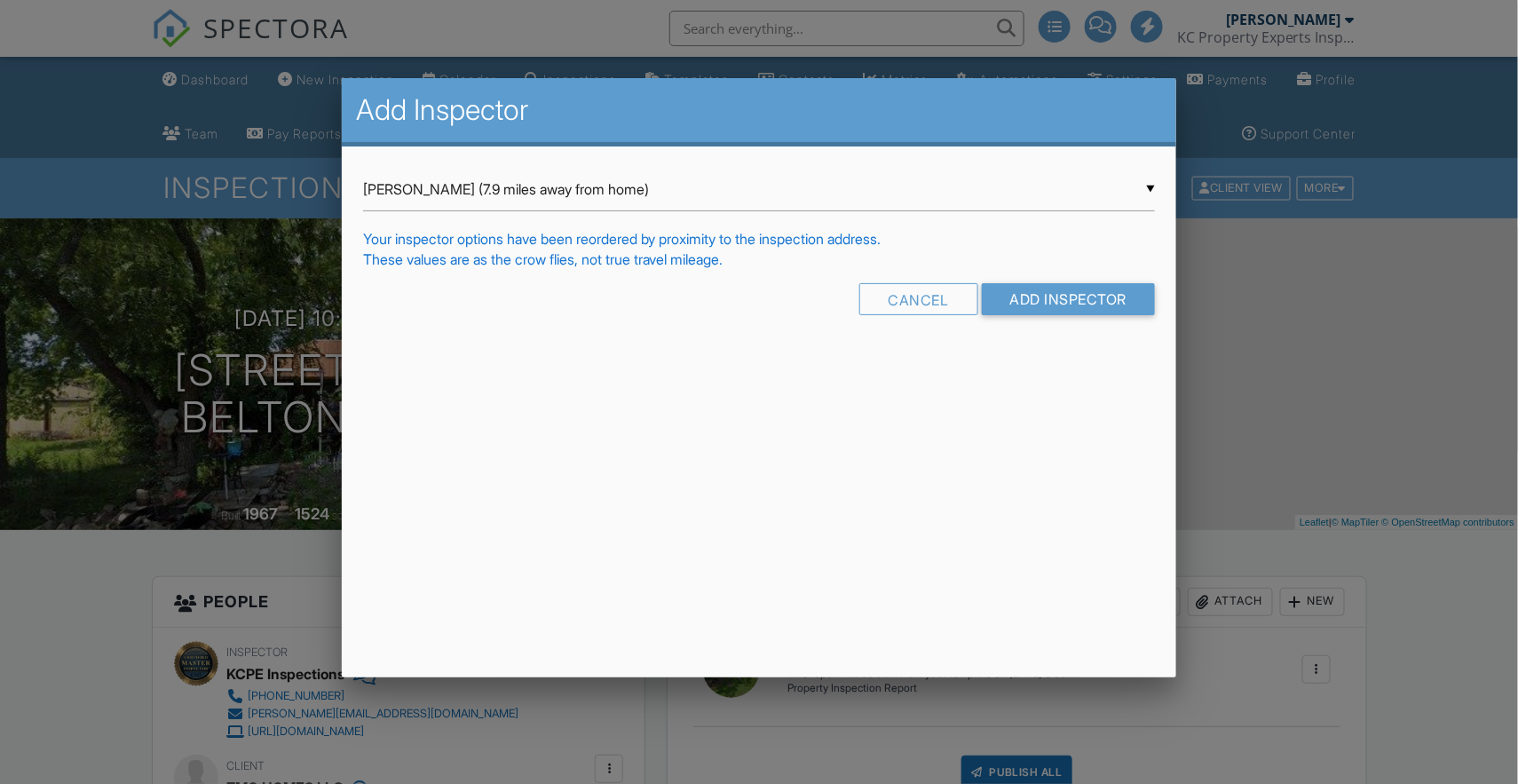
click at [762, 191] on div "▼ Adam Pontier (7.9 miles away from home) Adam Pontier (7.9 miles away from hom…" at bounding box center [759, 190] width 793 height 44
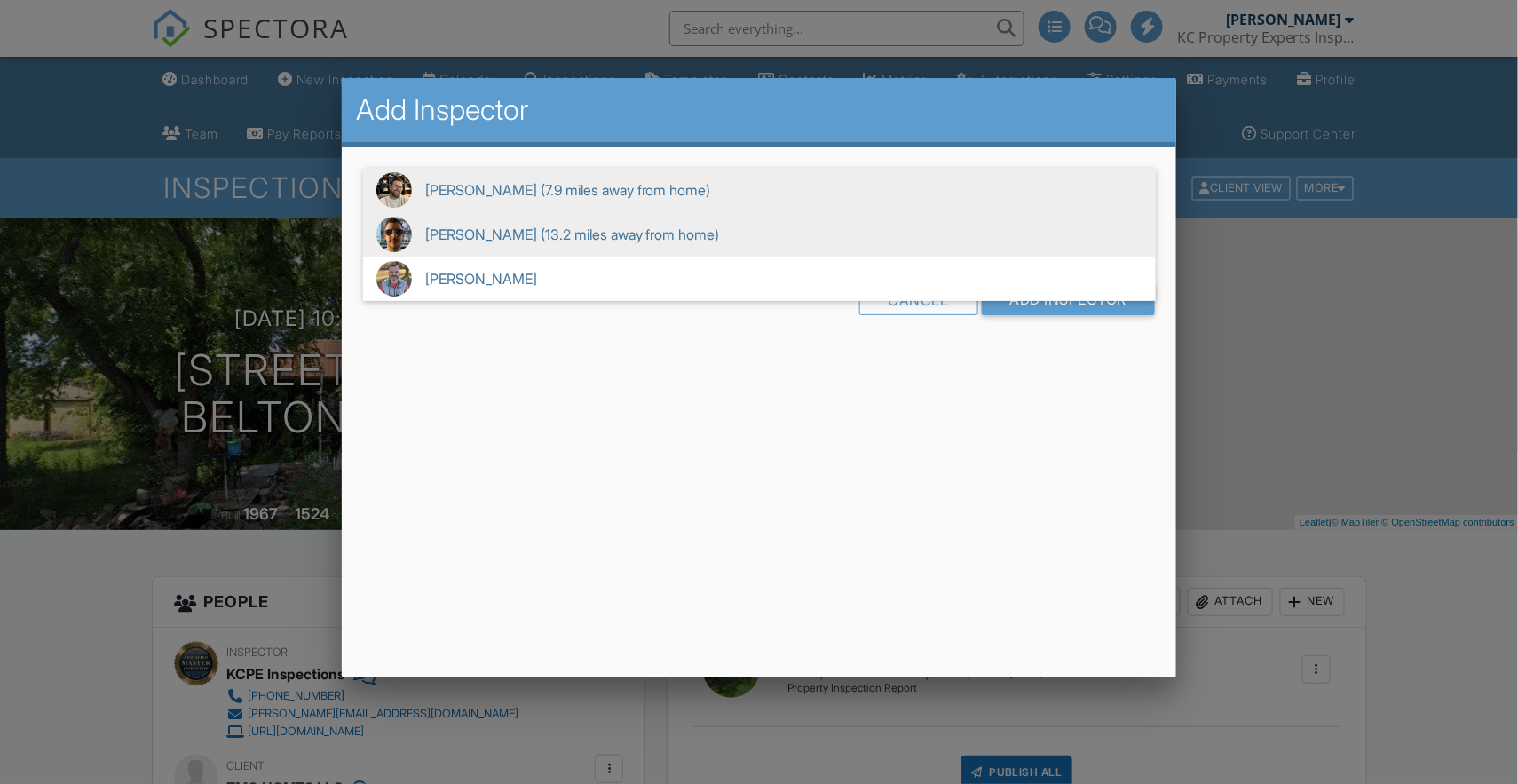
click at [750, 231] on span "John Hagen (13.2 miles away from home)" at bounding box center [759, 234] width 793 height 44
type input "John Hagen (13.2 miles away from home)"
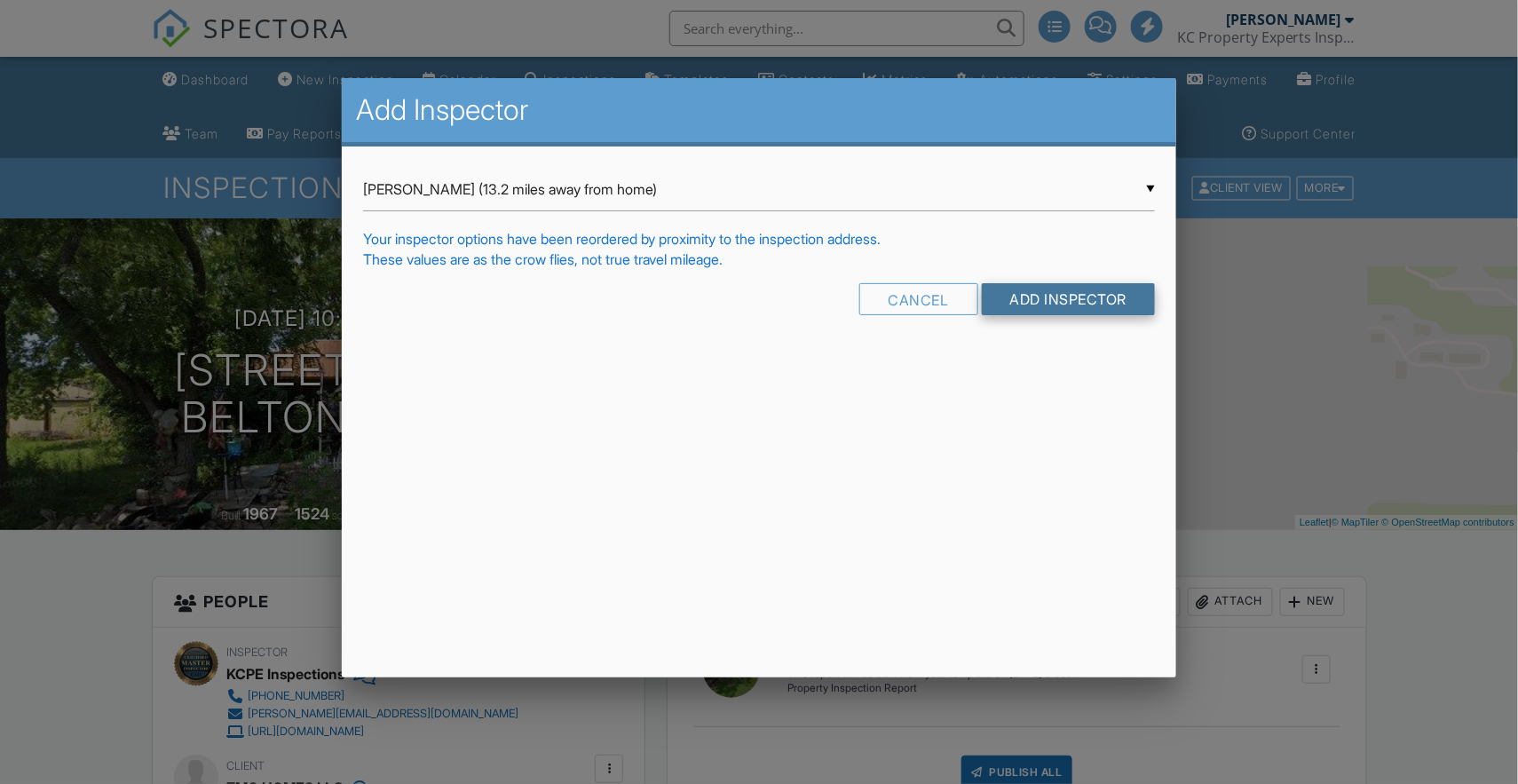
click at [997, 297] on input "Add Inspector" at bounding box center [1069, 299] width 174 height 32
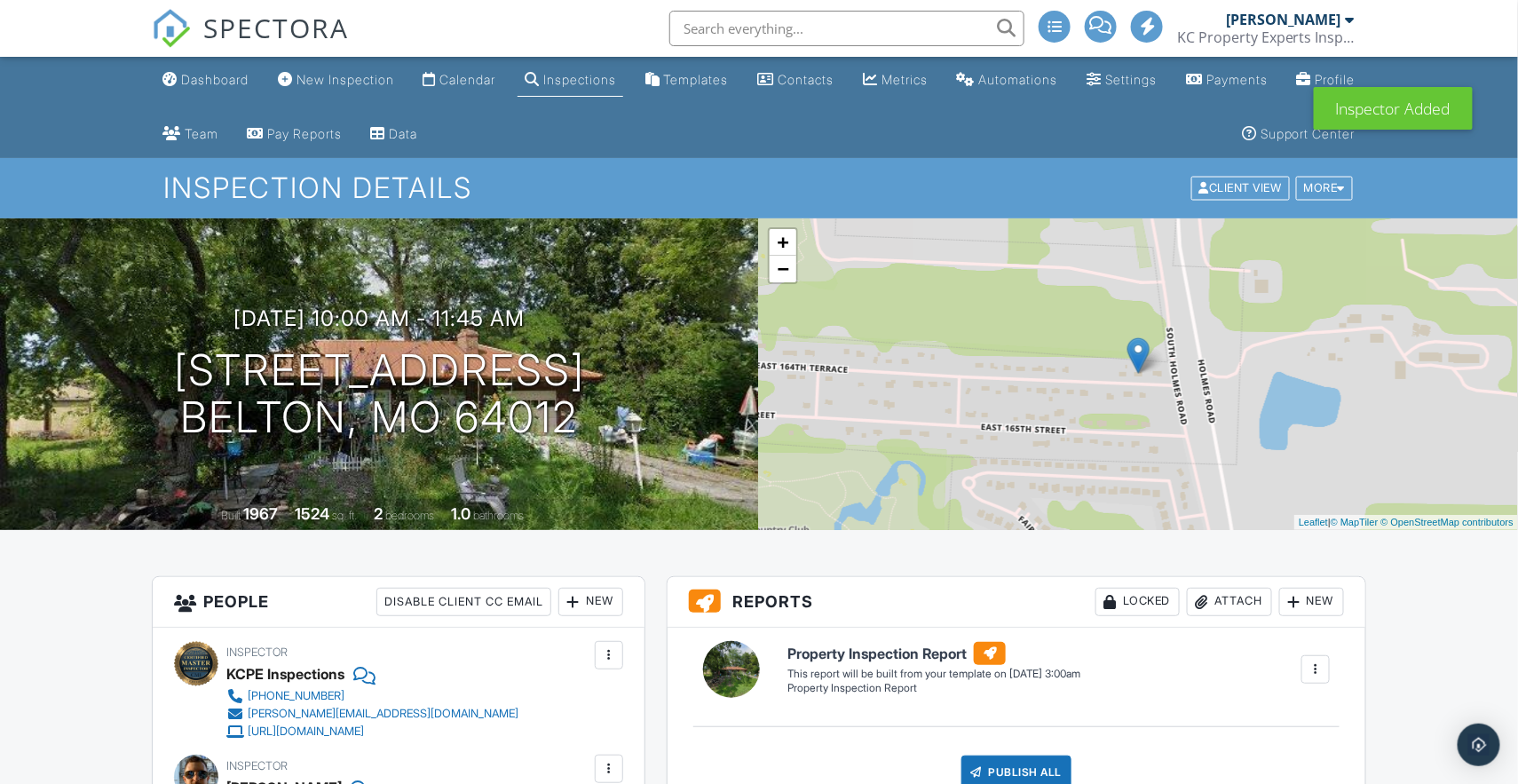
click at [570, 596] on div at bounding box center [574, 602] width 18 height 18
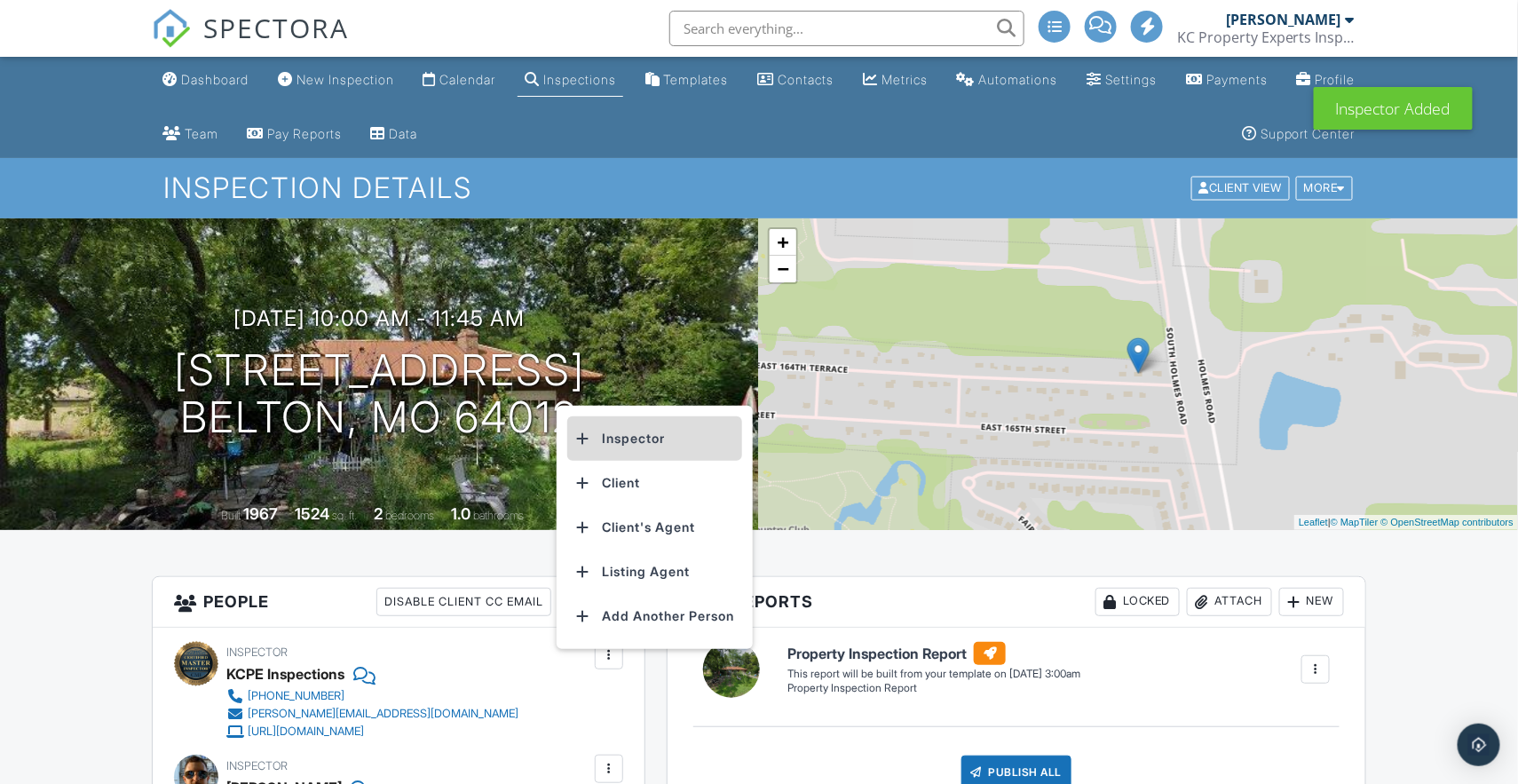
click at [634, 447] on li "Inspector" at bounding box center [655, 438] width 175 height 44
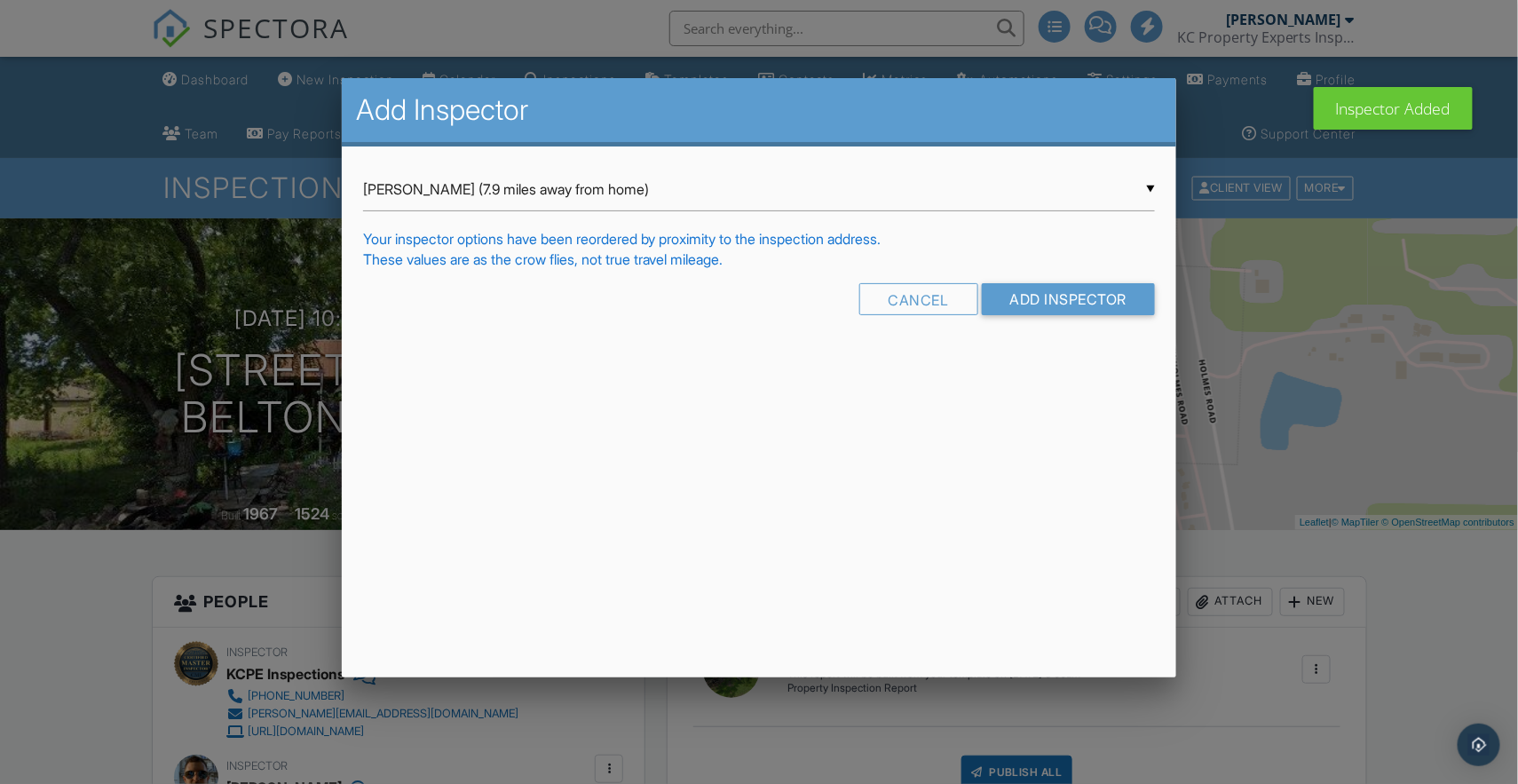
click at [709, 198] on div "▼ Adam Pontier (7.9 miles away from home) Adam Pontier (7.9 miles away from hom…" at bounding box center [759, 190] width 793 height 44
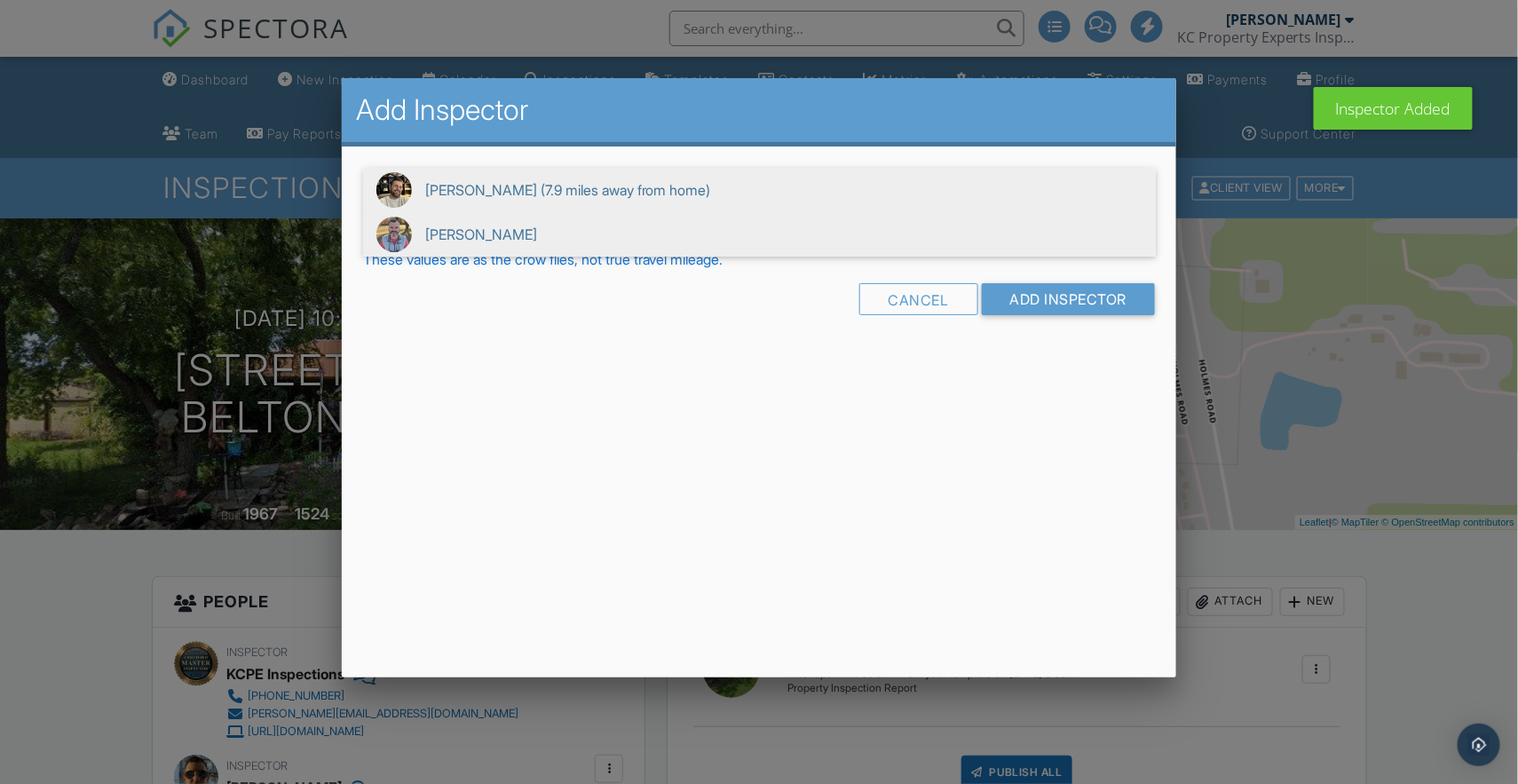
click at [690, 241] on span "[PERSON_NAME]" at bounding box center [759, 234] width 793 height 44
type input "[PERSON_NAME]"
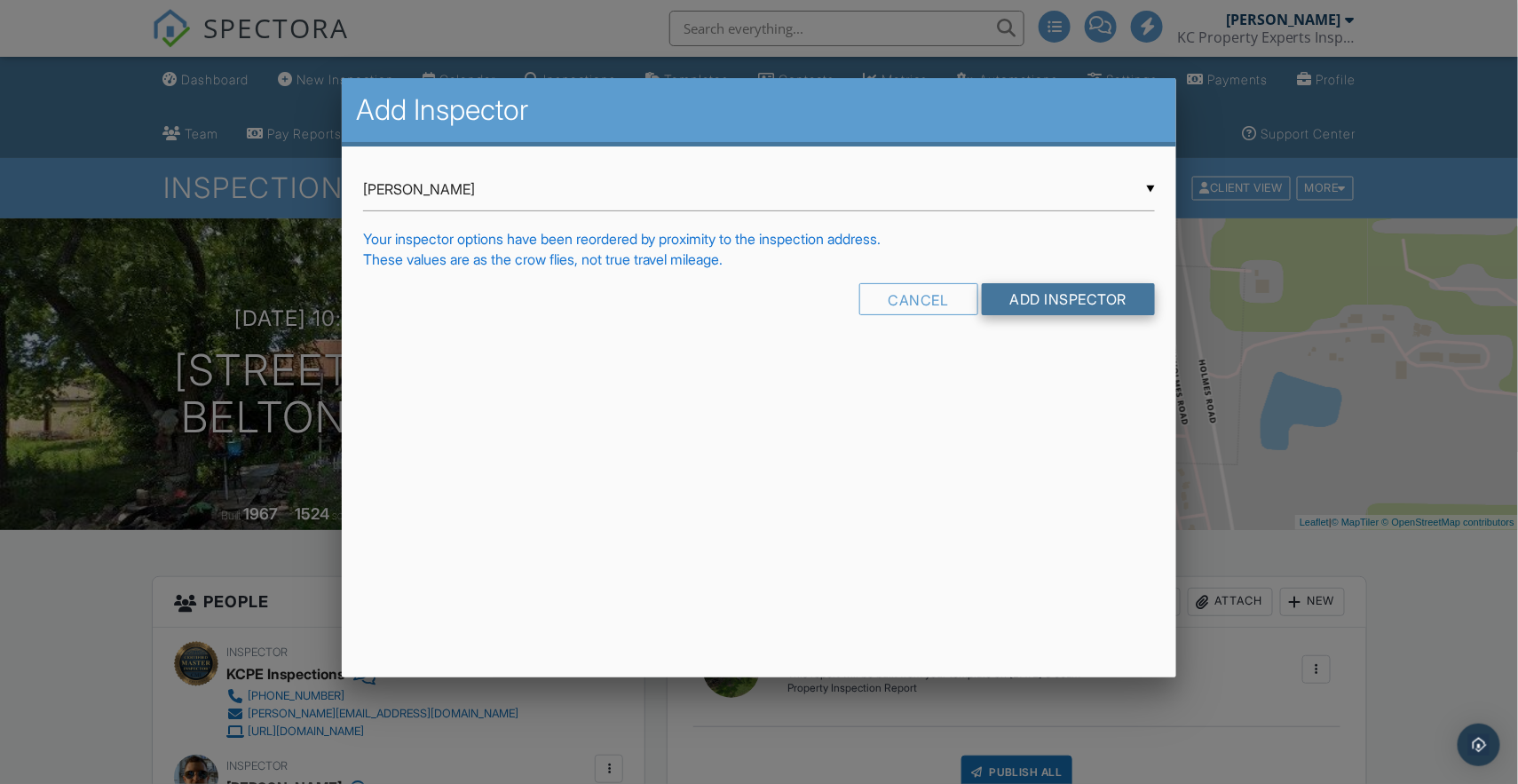
click at [1020, 305] on input "Add Inspector" at bounding box center [1069, 299] width 174 height 32
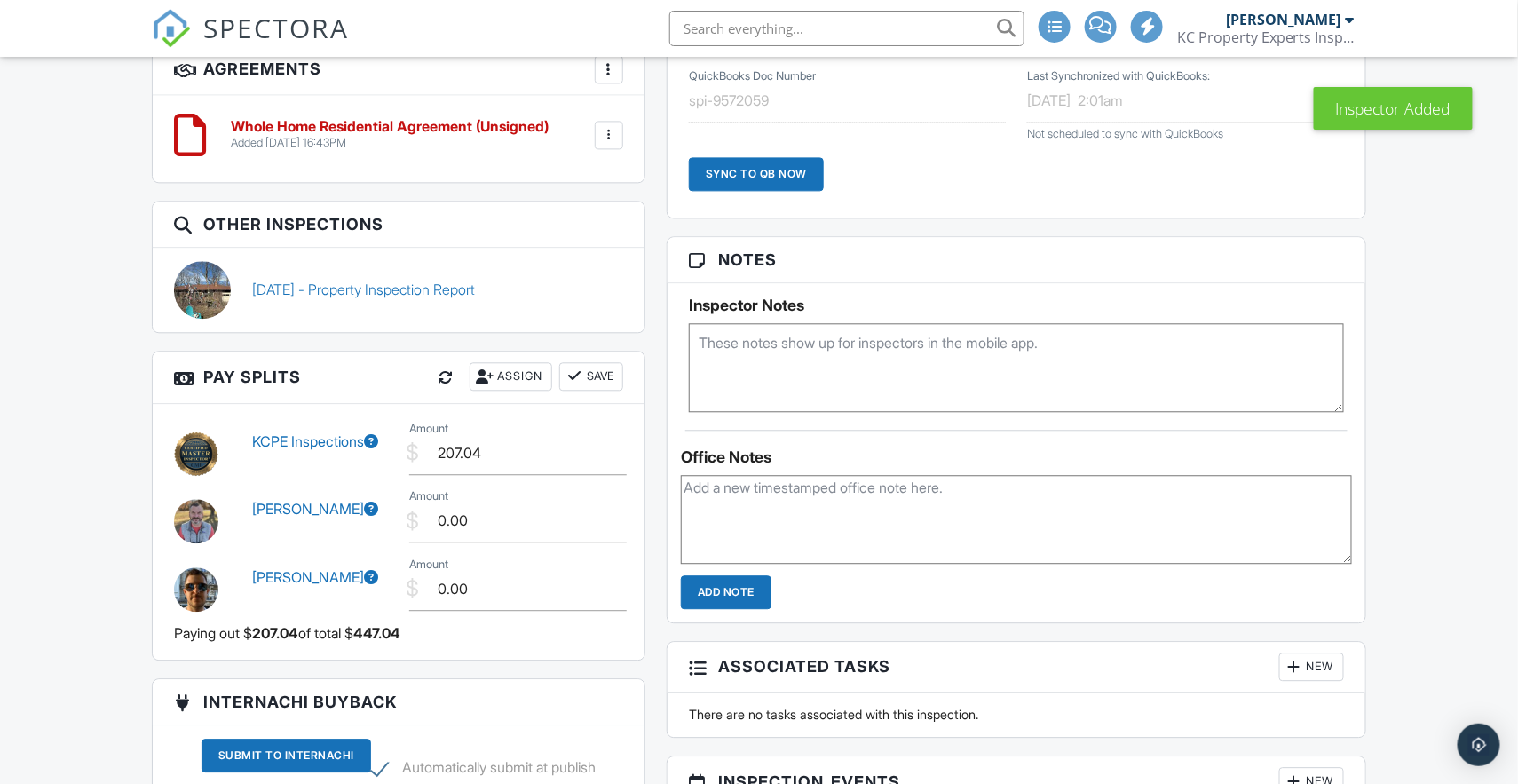
scroll to position [1448, 0]
drag, startPoint x: 514, startPoint y: 518, endPoint x: 416, endPoint y: 525, distance: 98.2
click at [416, 525] on div "$ Amount 0.00" at bounding box center [516, 521] width 235 height 44
type input "115.00"
drag, startPoint x: 496, startPoint y: 588, endPoint x: 416, endPoint y: 586, distance: 80.0
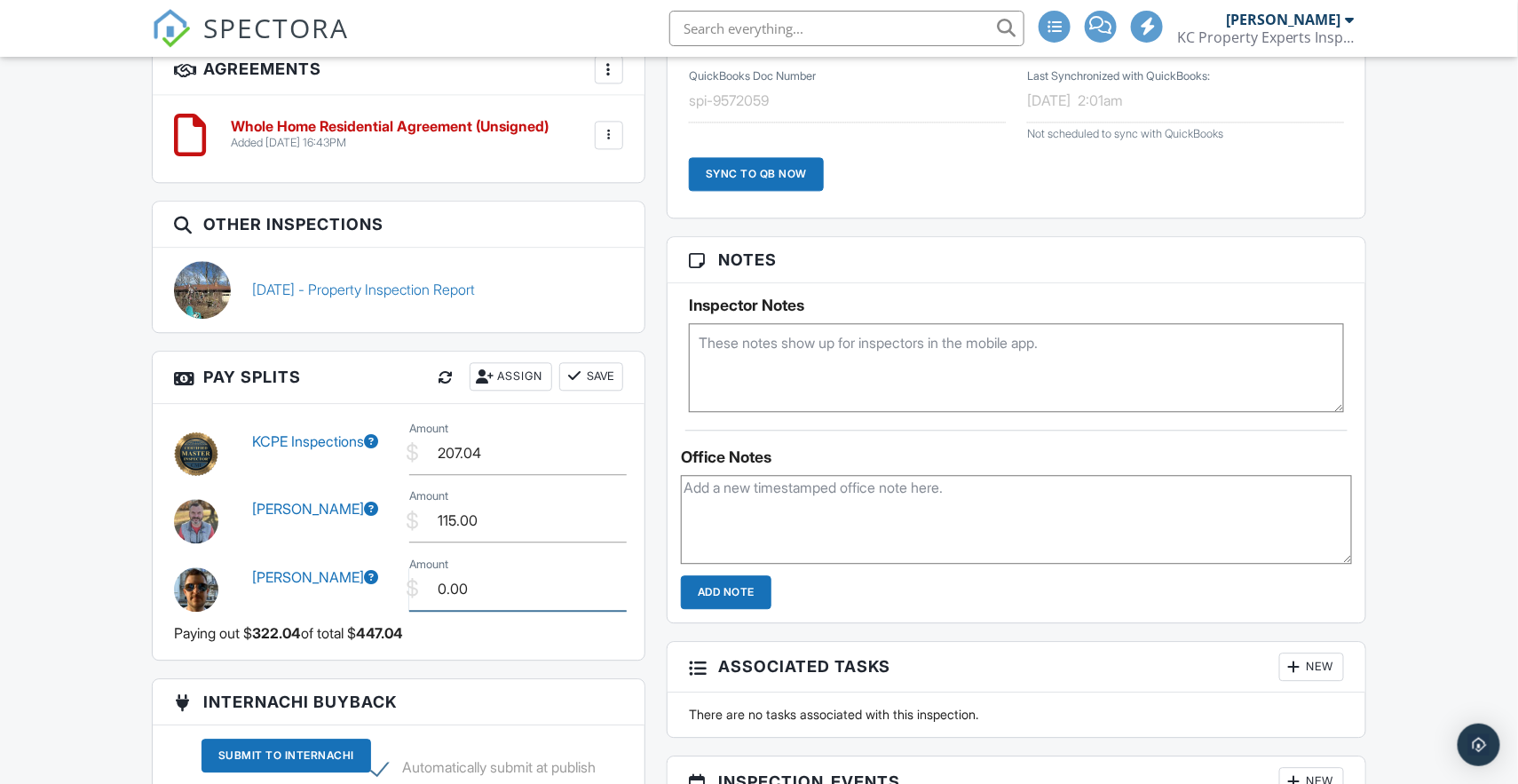
click at [416, 586] on div "$ Amount 0.00" at bounding box center [516, 589] width 235 height 44
type input "135.00"
click at [523, 459] on input "207.04" at bounding box center [518, 453] width 218 height 44
click at [453, 452] on input "207.04" at bounding box center [518, 453] width 218 height 44
type input "197.04"
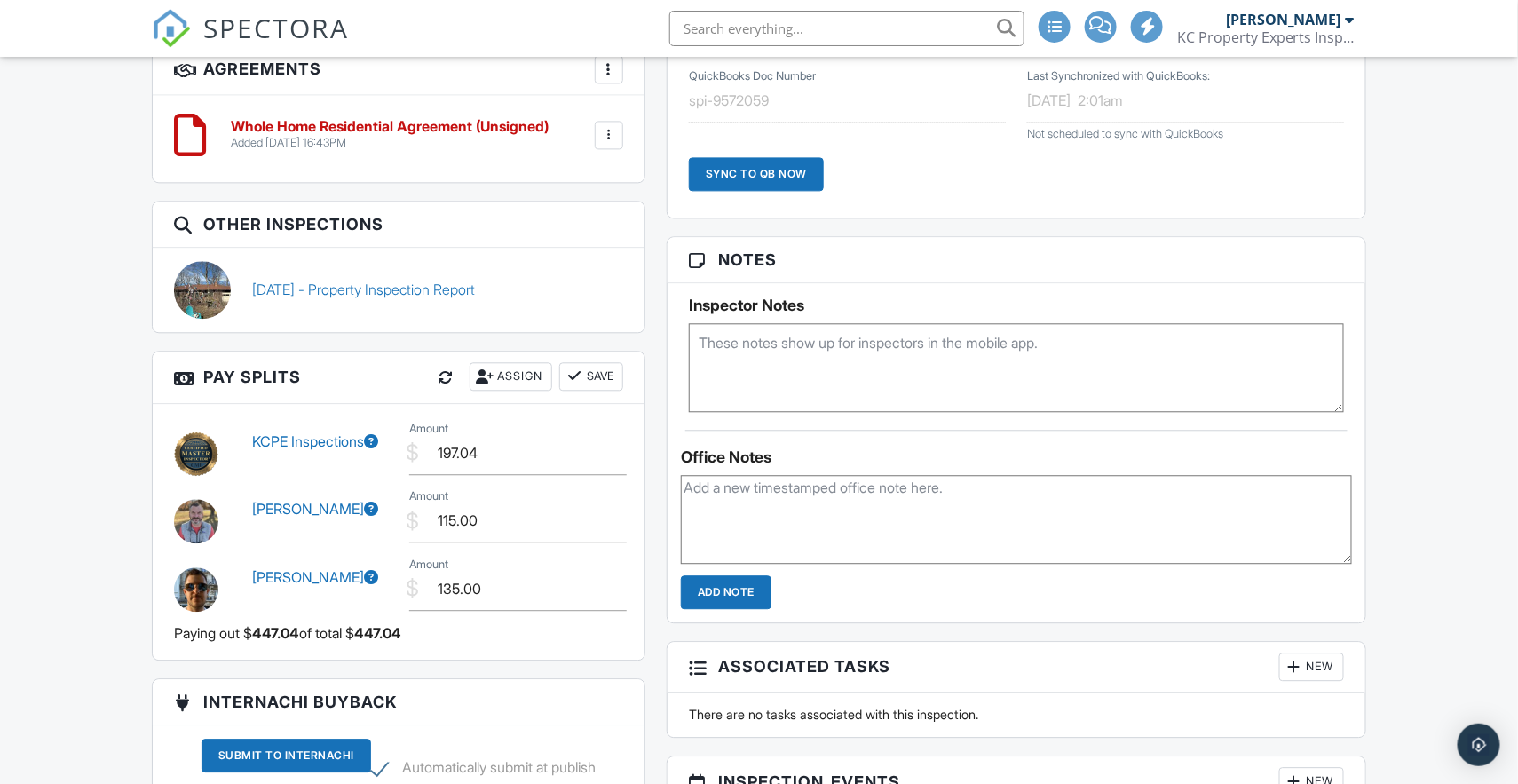
click at [566, 376] on div at bounding box center [575, 377] width 18 height 18
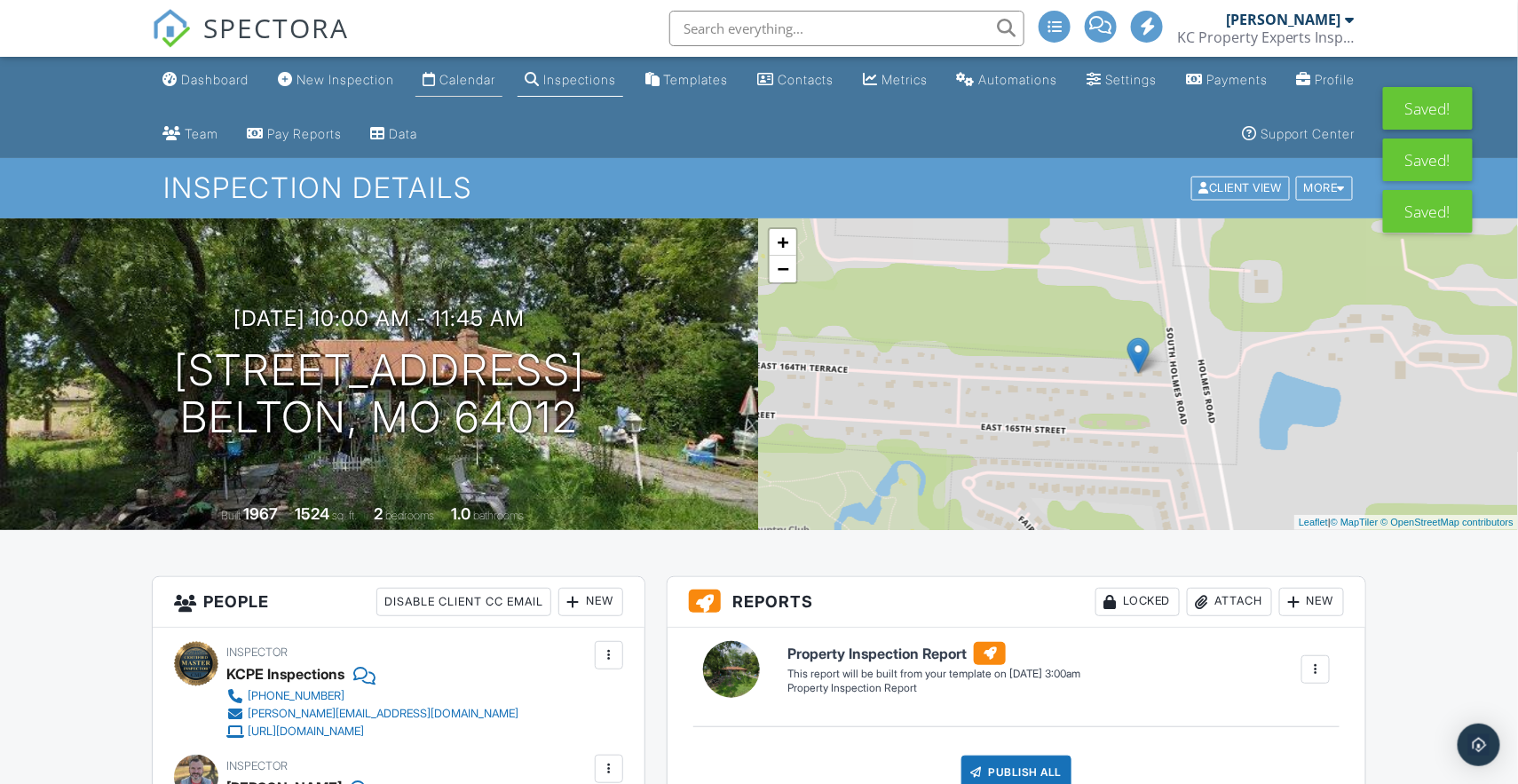
scroll to position [0, 0]
click at [495, 77] on div "Calendar" at bounding box center [467, 79] width 56 height 15
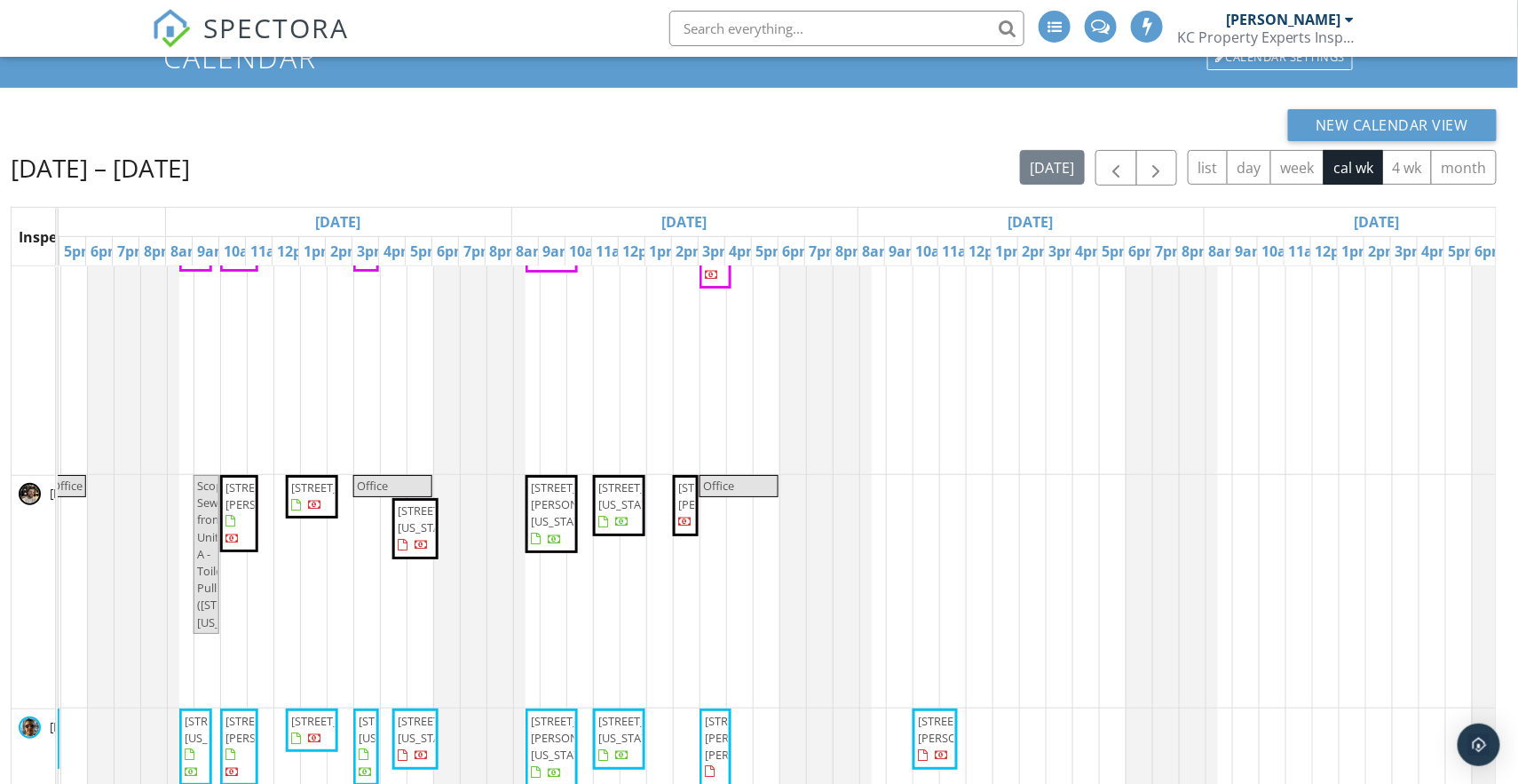
scroll to position [0, 583]
click at [919, 508] on div "[STREET_ADDRESS][US_STATE][US_STATE] [STREET_ADDRESS] [STREET_ADDRESS] Off [STR…" at bounding box center [685, 604] width 2424 height 819
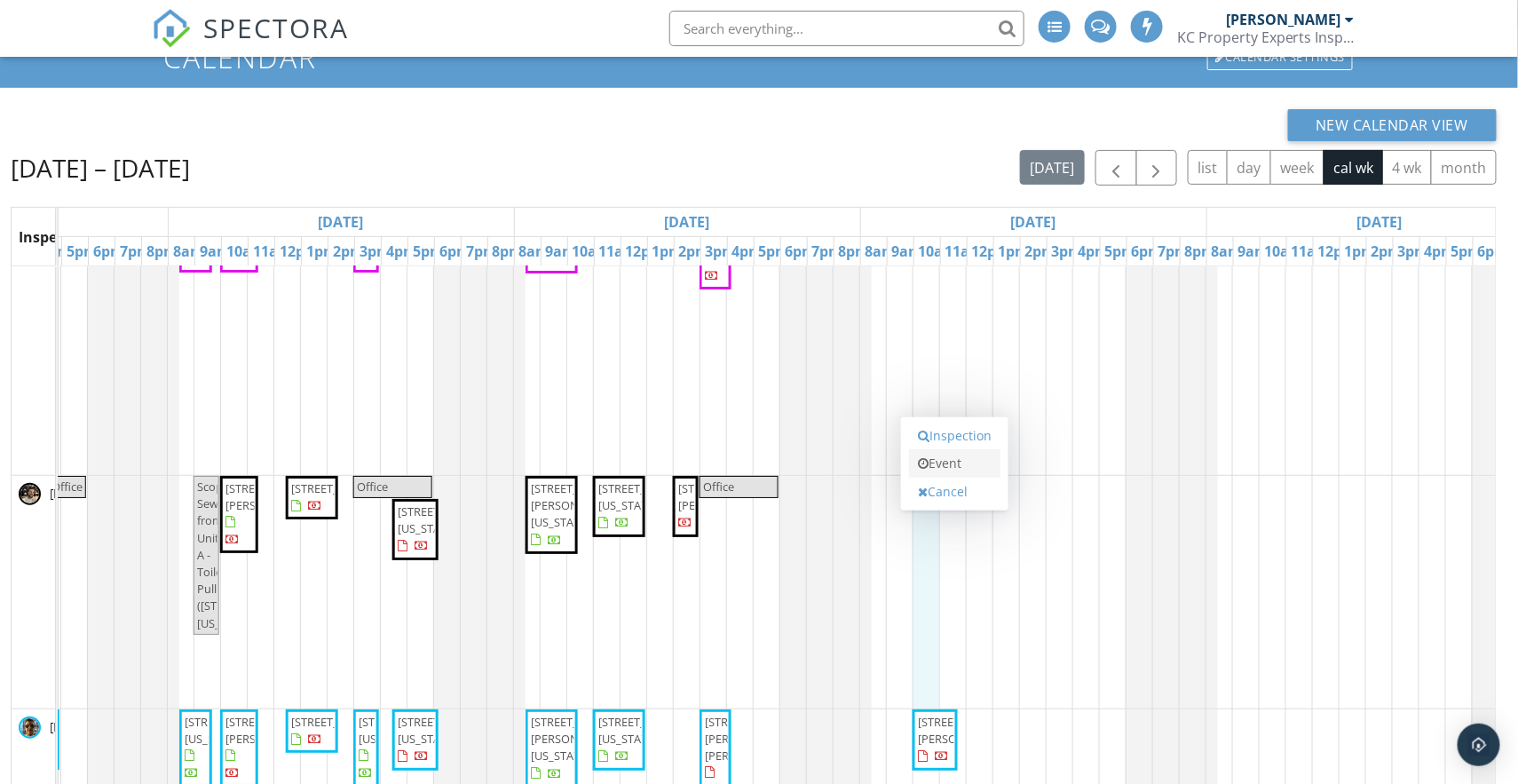
click at [928, 456] on link "Event" at bounding box center [954, 463] width 91 height 29
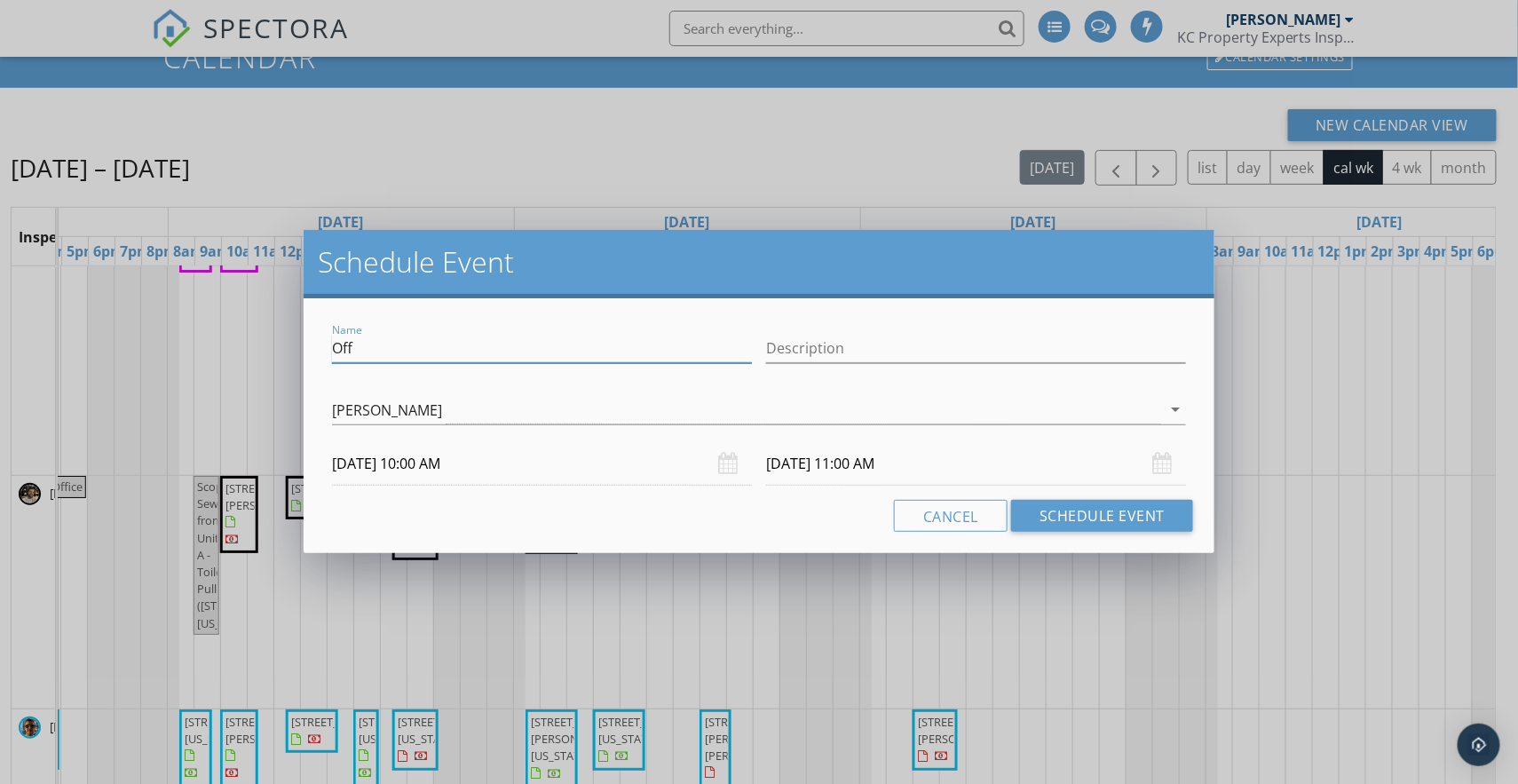
click at [530, 350] on input "Off" at bounding box center [542, 349] width 420 height 30
type input "Office"
click at [850, 460] on input "[DATE] 11:00 AM" at bounding box center [976, 464] width 420 height 44
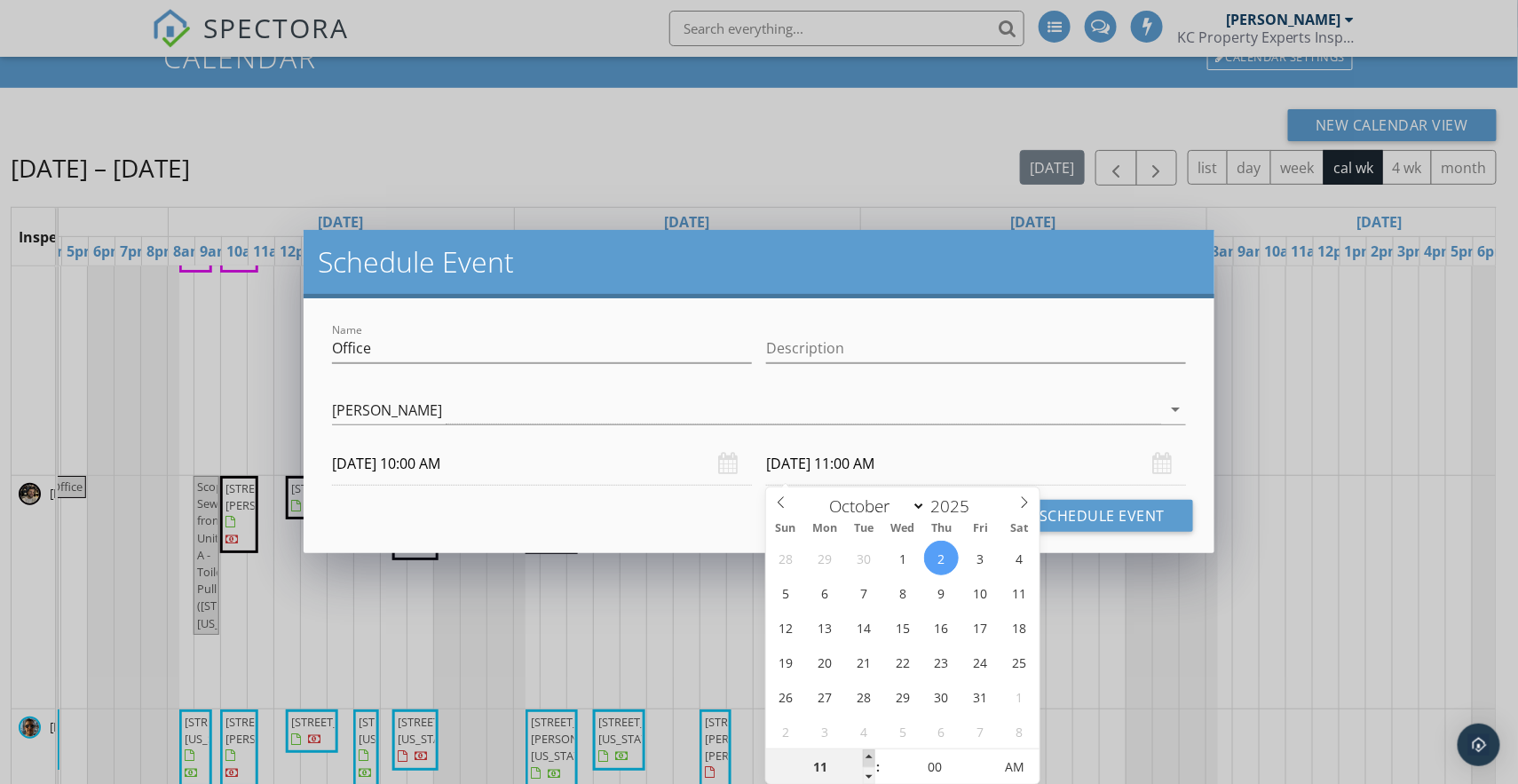
type input "12"
type input "[DATE] 12:00 PM"
click at [865, 753] on span at bounding box center [869, 758] width 13 height 18
click at [1068, 519] on button "Schedule Event" at bounding box center [1103, 515] width 182 height 32
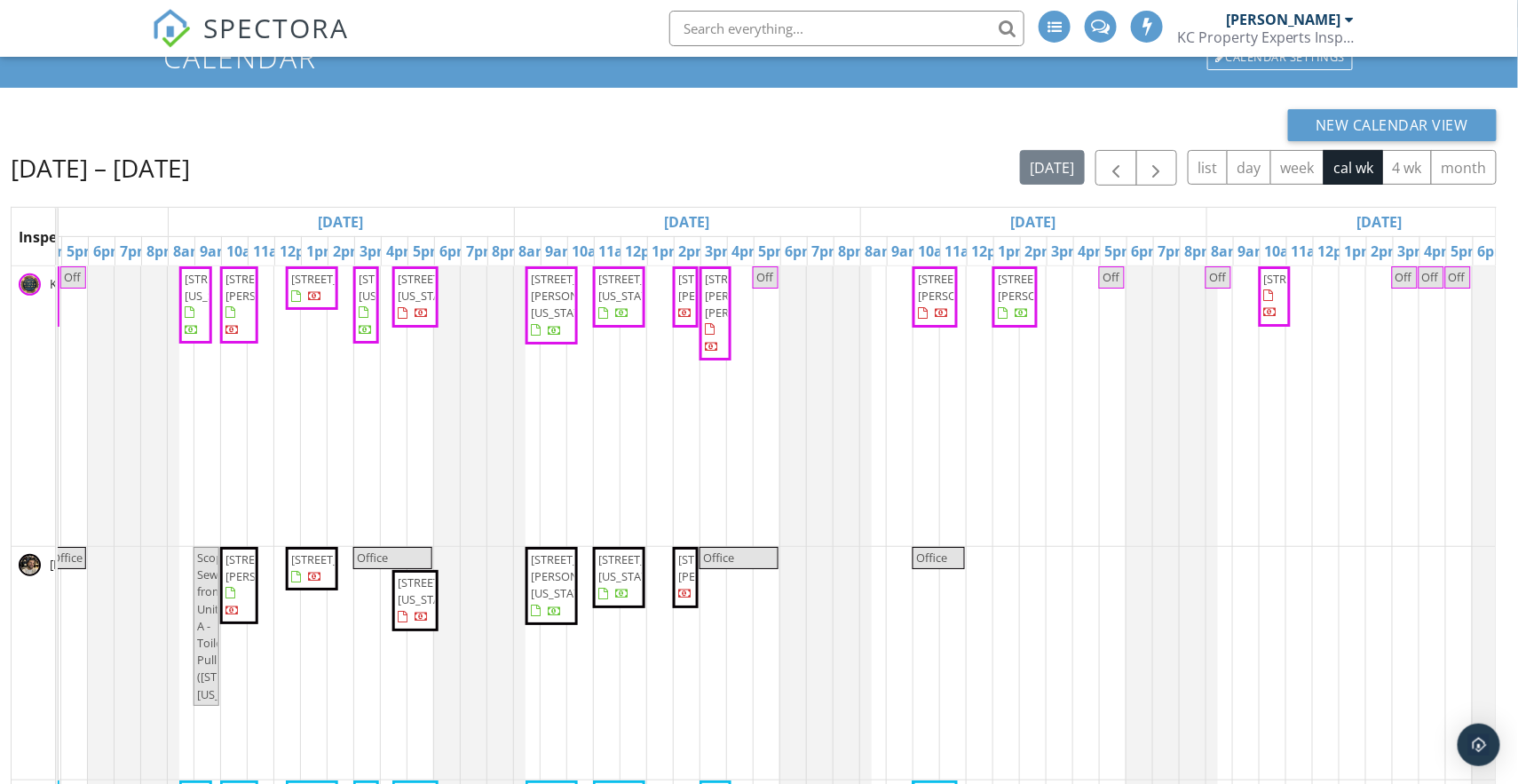
scroll to position [0, 0]
